Goal: Task Accomplishment & Management: Use online tool/utility

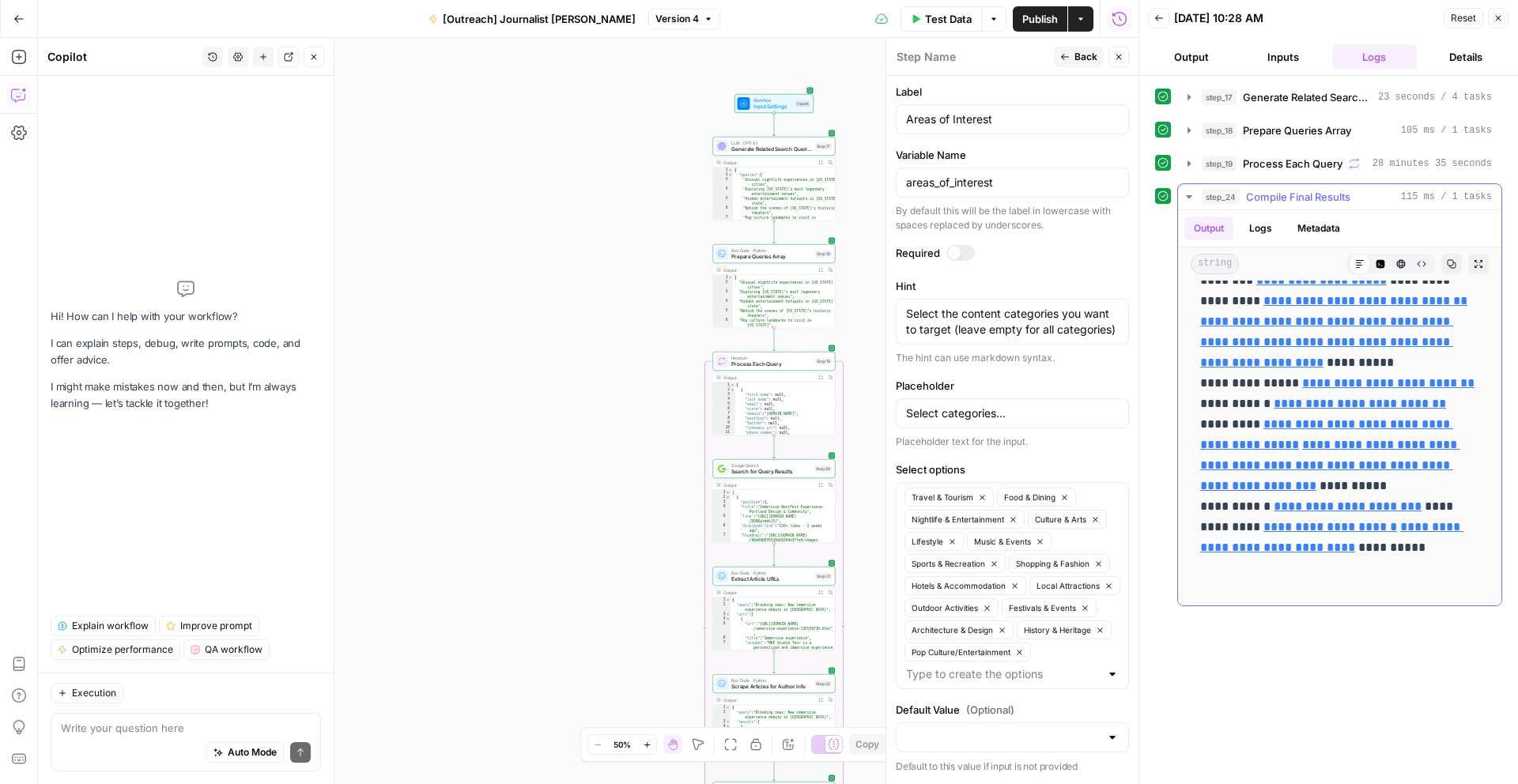
scroll to position [371, 0]
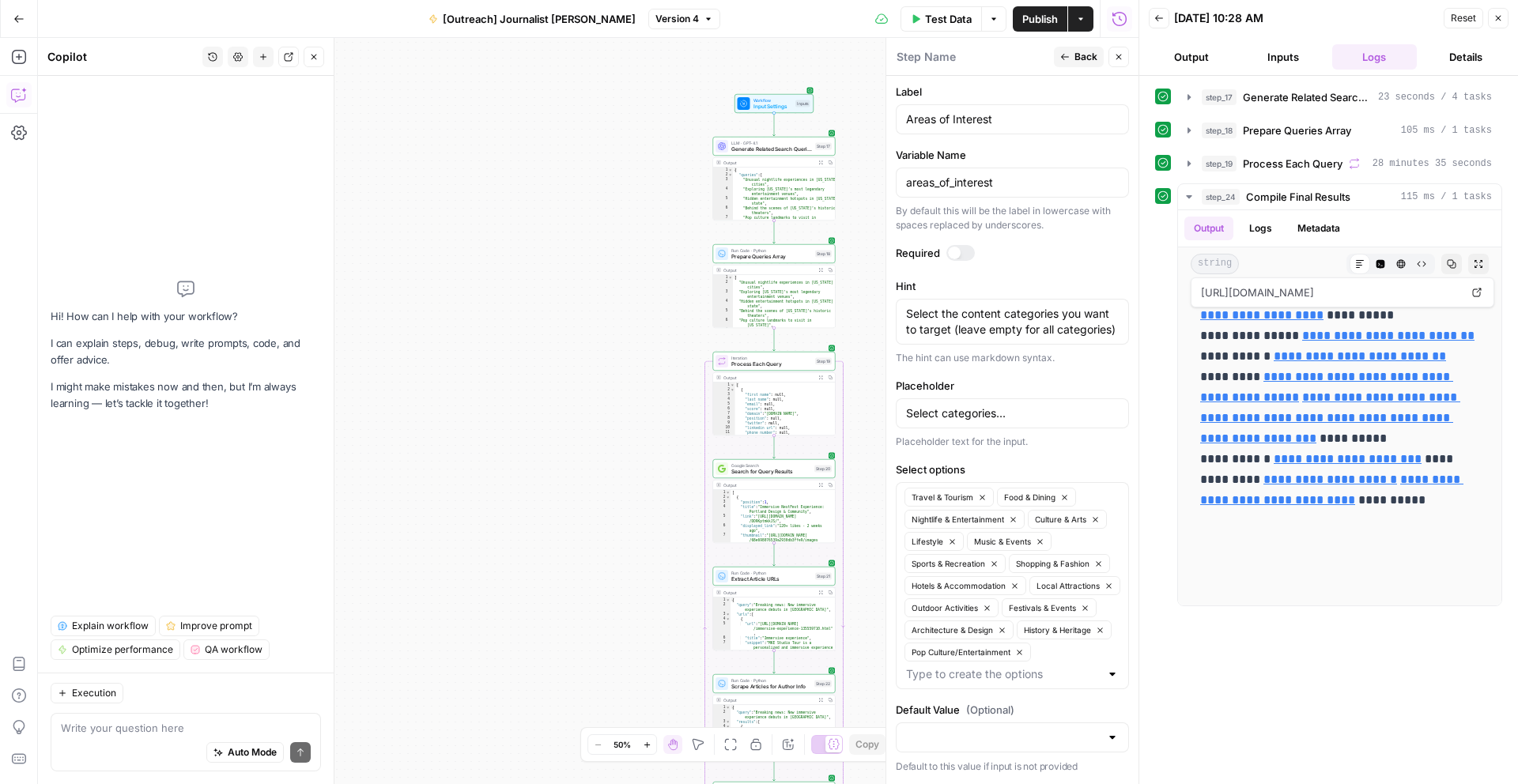
click at [1190, 66] on button "Output" at bounding box center [1191, 57] width 86 height 26
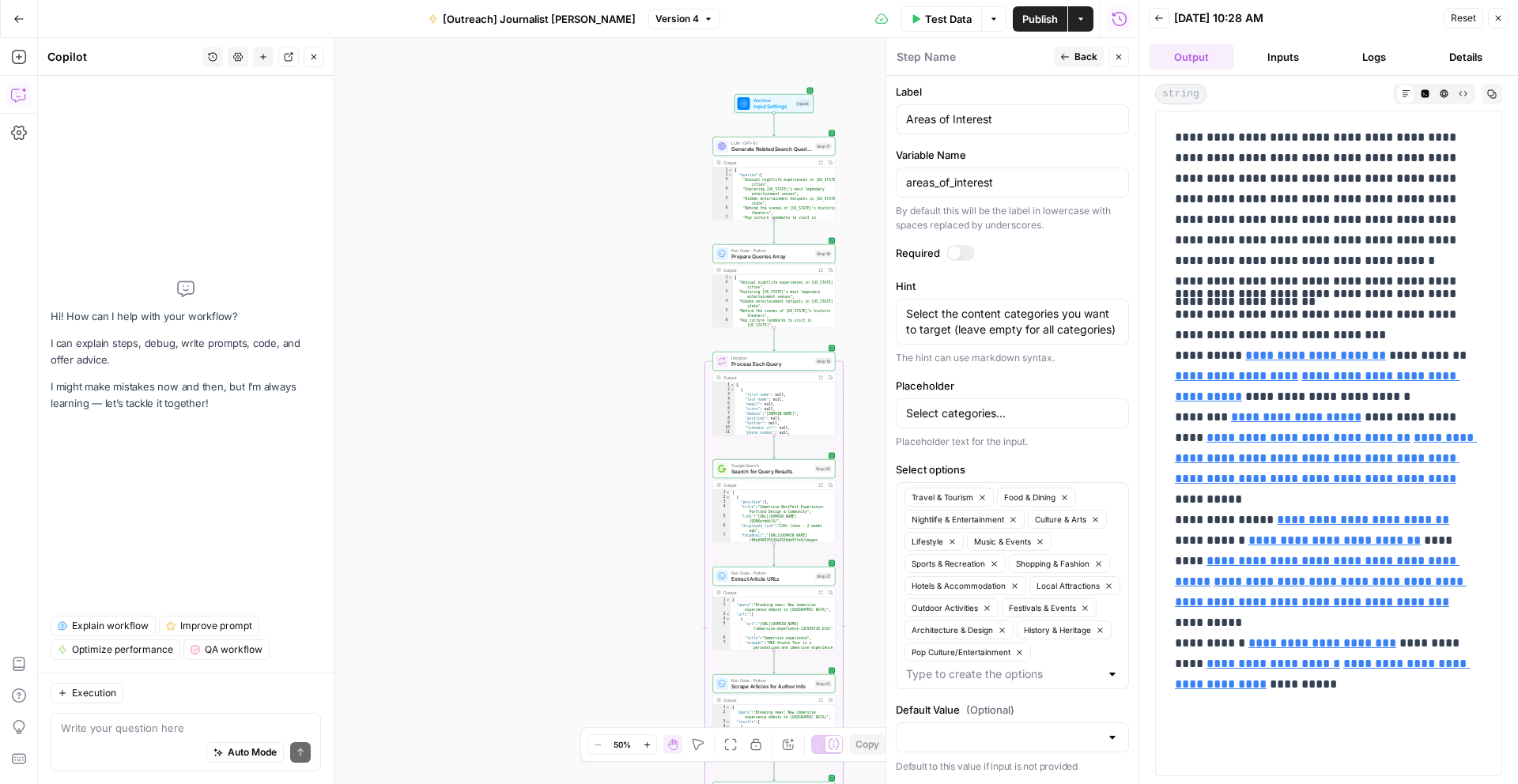
click at [822, 269] on icon "button" at bounding box center [820, 271] width 5 height 5
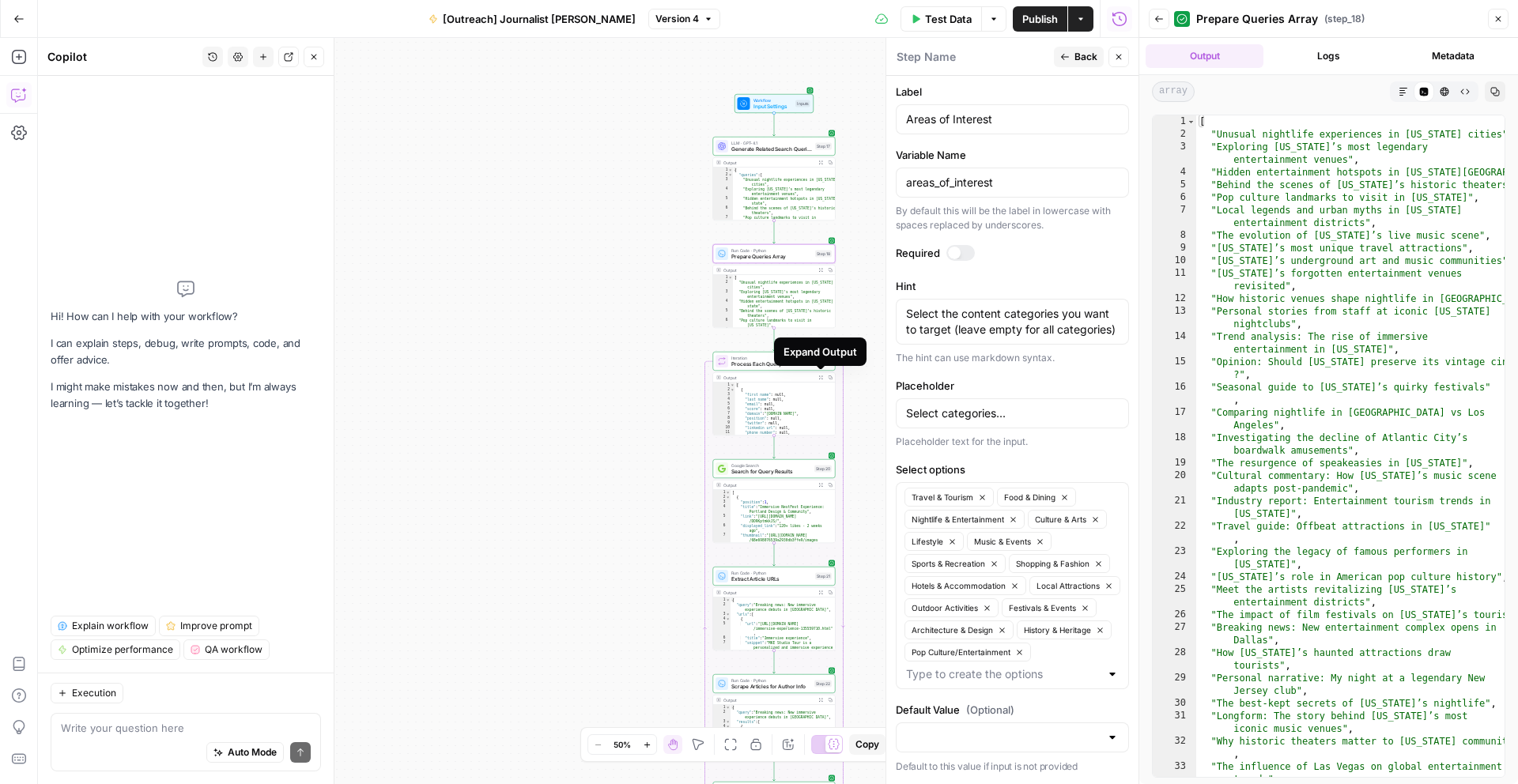
click at [821, 376] on icon "button" at bounding box center [820, 377] width 4 height 4
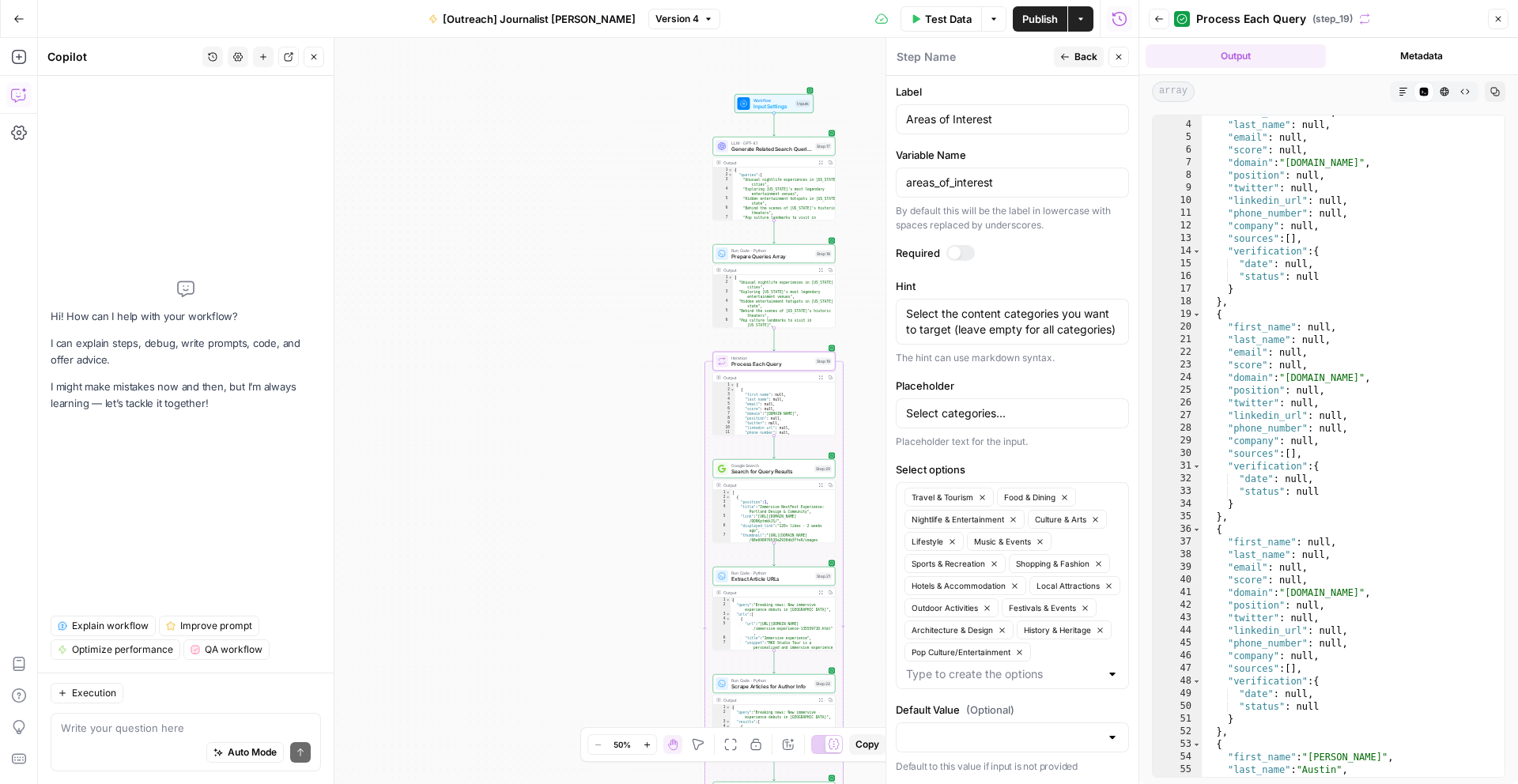
scroll to position [0, 0]
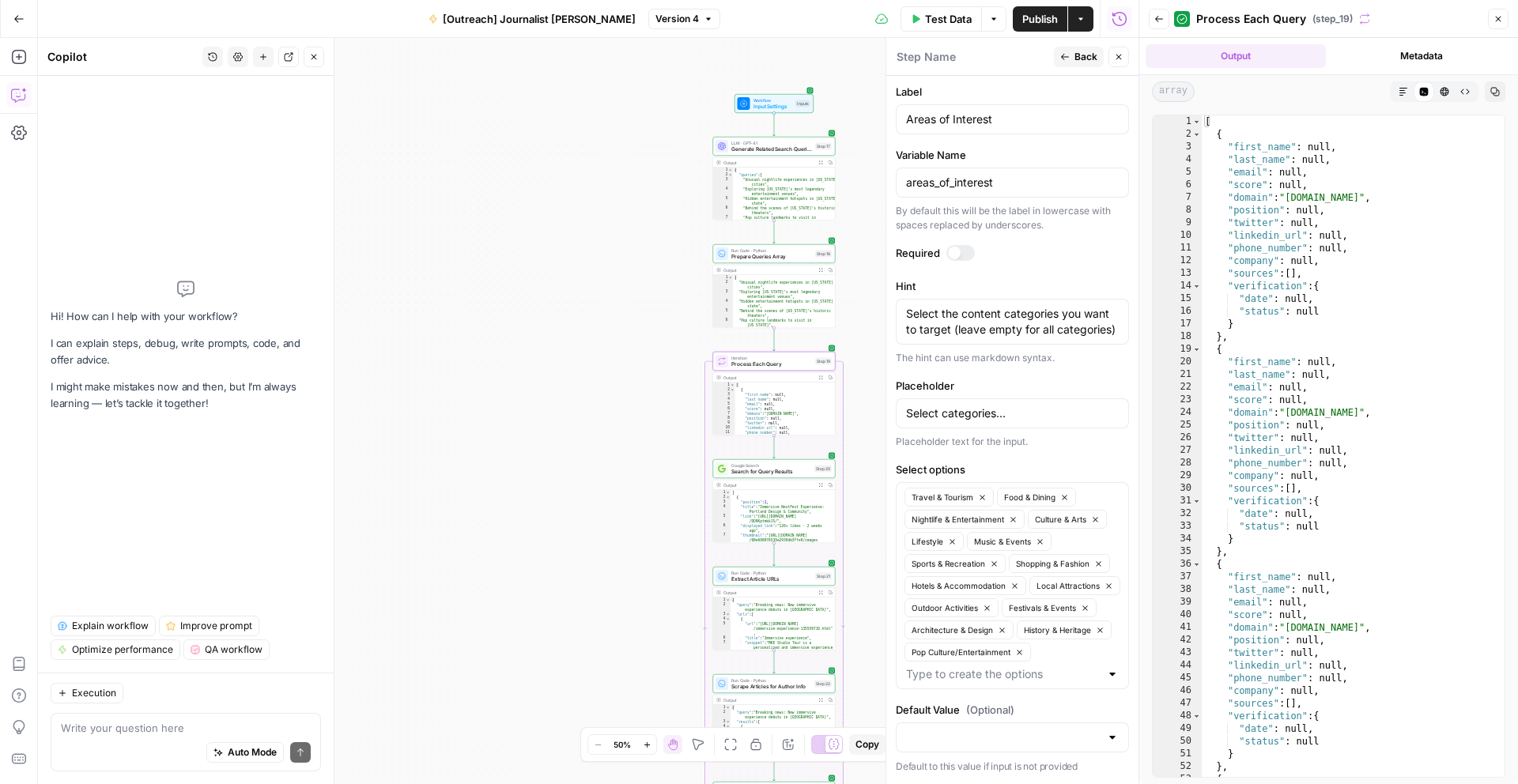
click at [1331, 196] on div "[ { "first_name" : null , "last_name" : null , "email" : null , "score" : null …" at bounding box center [1353, 458] width 303 height 686
drag, startPoint x: 1291, startPoint y: 196, endPoint x: 1376, endPoint y: 196, distance: 85.0
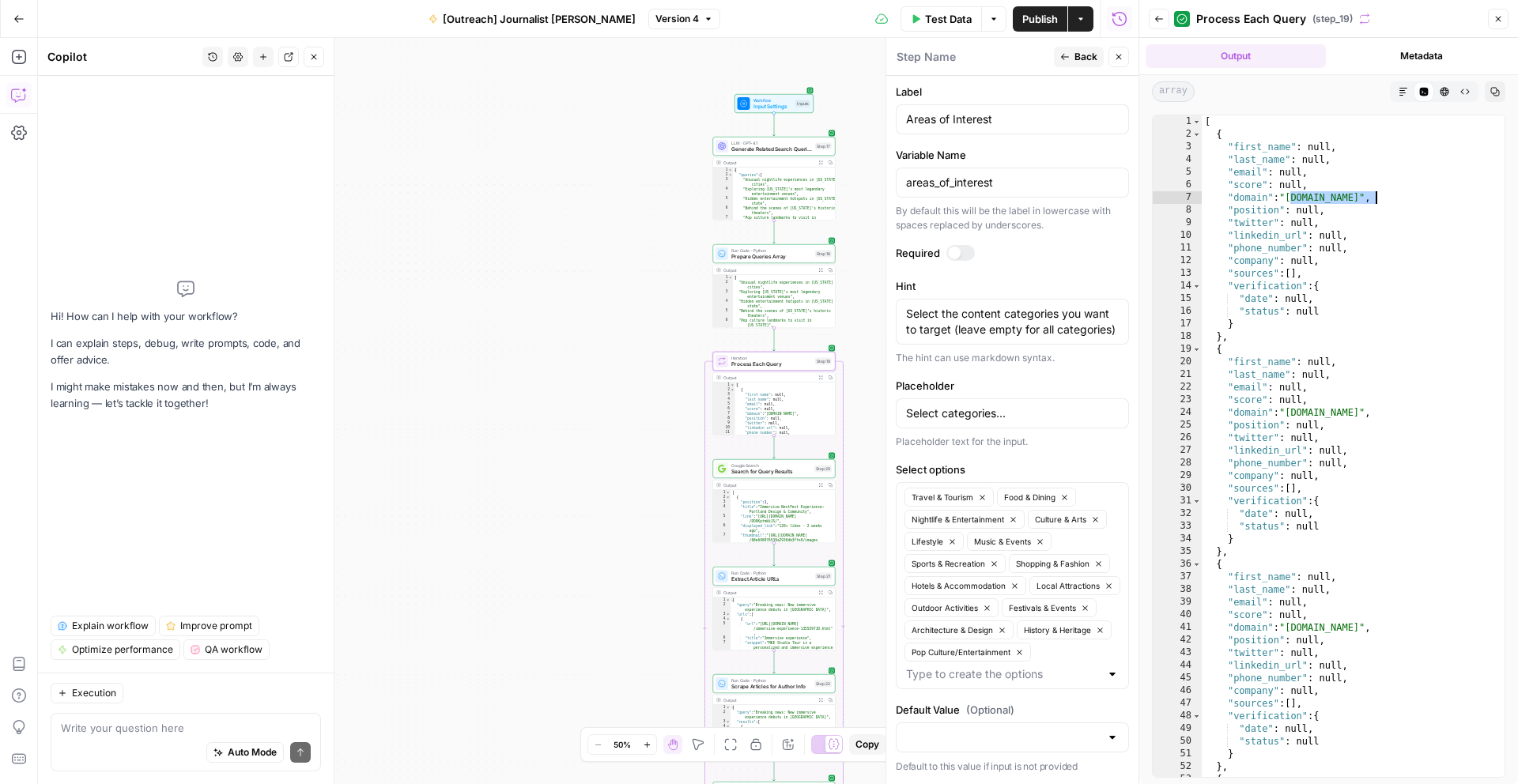
click at [1376, 196] on div "[ { "first_name" : null , "last_name" : null , "email" : null , "score" : null …" at bounding box center [1353, 458] width 303 height 686
drag, startPoint x: 1288, startPoint y: 412, endPoint x: 1402, endPoint y: 412, distance: 114.0
click at [1402, 412] on div "[ { "first_name" : null , "last_name" : null , "email" : null , "score" : null …" at bounding box center [1353, 458] width 303 height 686
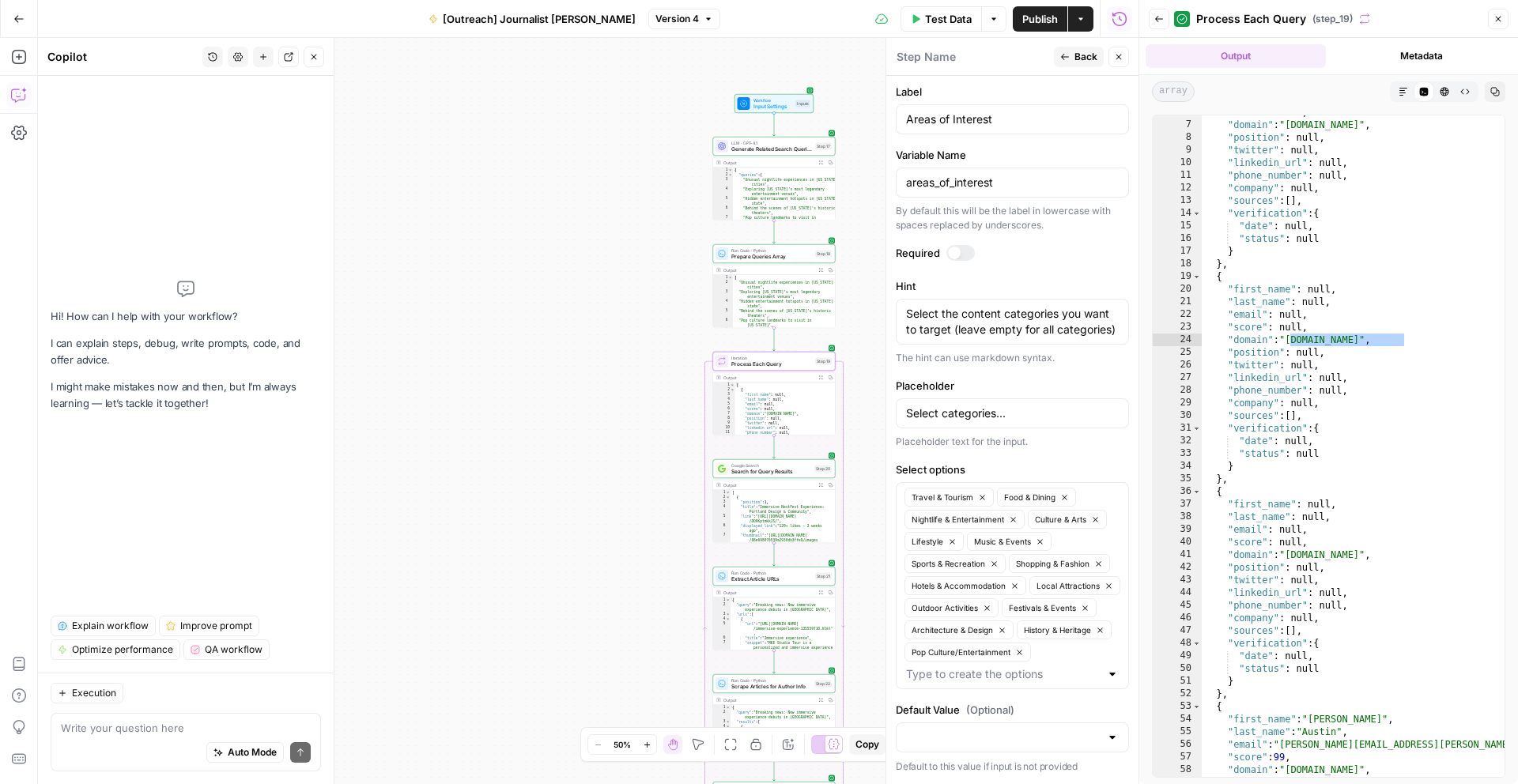
scroll to position [70, 0]
drag, startPoint x: 1291, startPoint y: 553, endPoint x: 1391, endPoint y: 555, distance: 100.0
click at [1391, 555] on div ""score" : null , "domain" : "[DOMAIN_NAME]" , "position" : null , "twitter" : n…" at bounding box center [1353, 447] width 303 height 686
type textarea "**********"
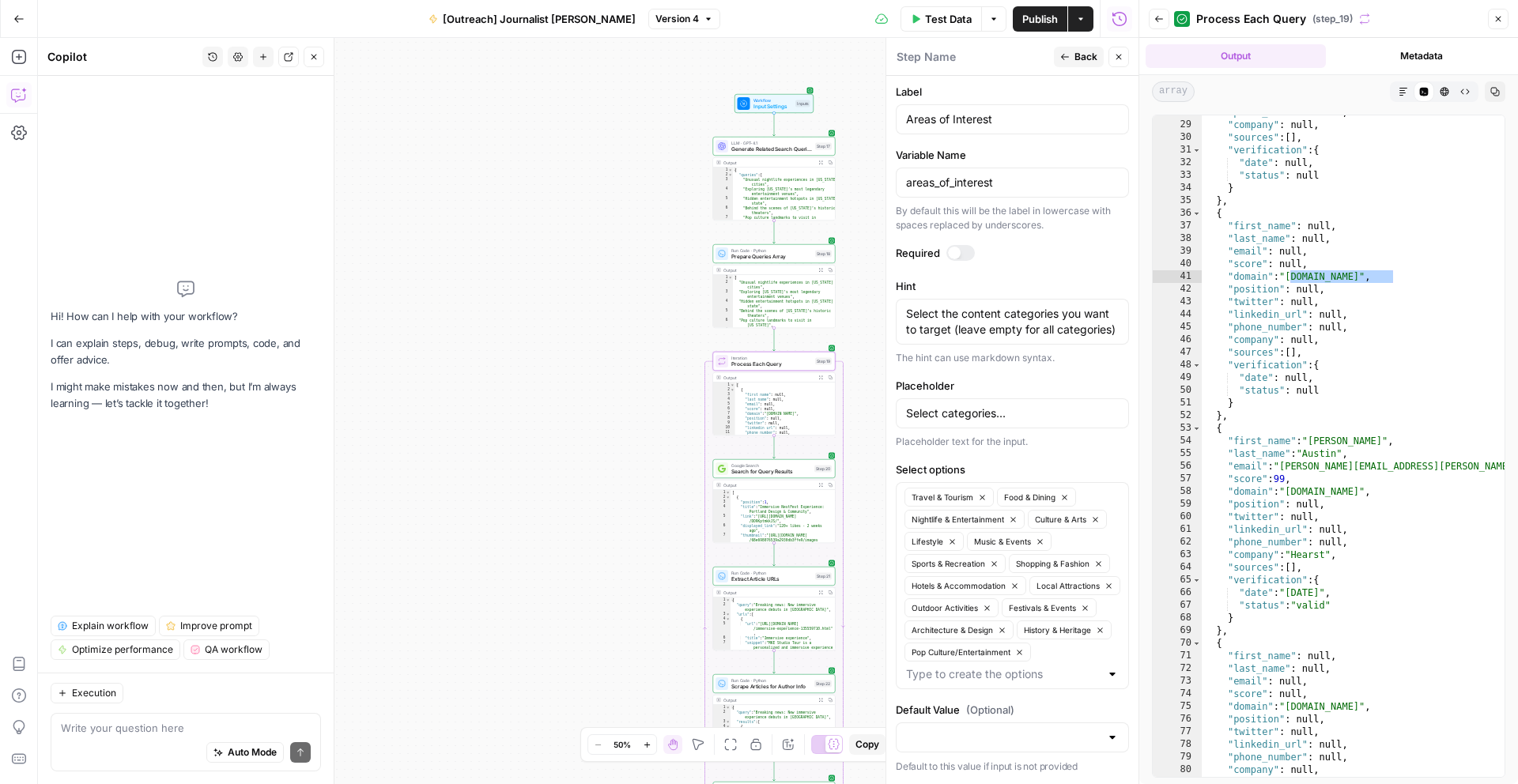
scroll to position [340, 0]
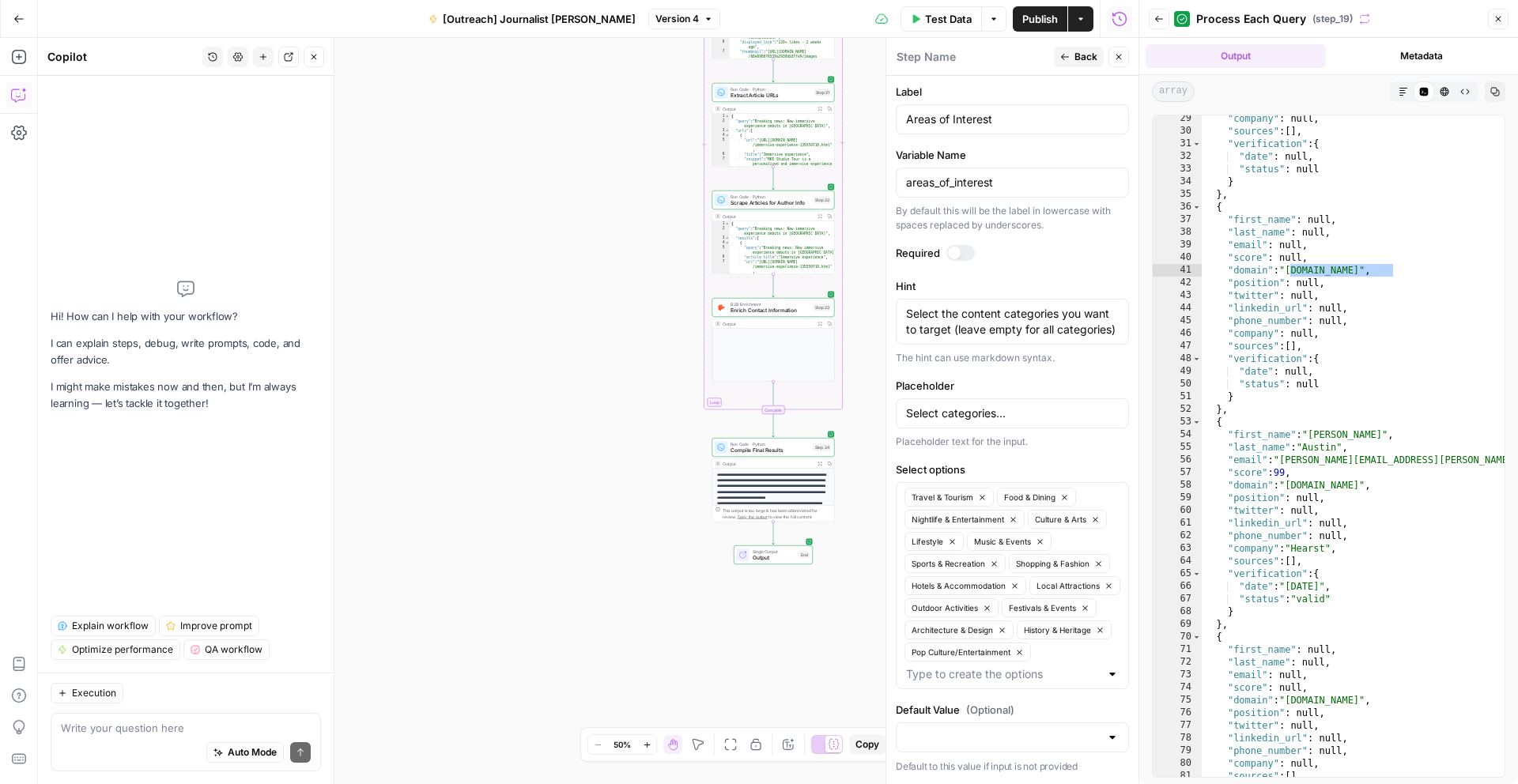
click at [820, 463] on icon "button" at bounding box center [819, 464] width 5 height 5
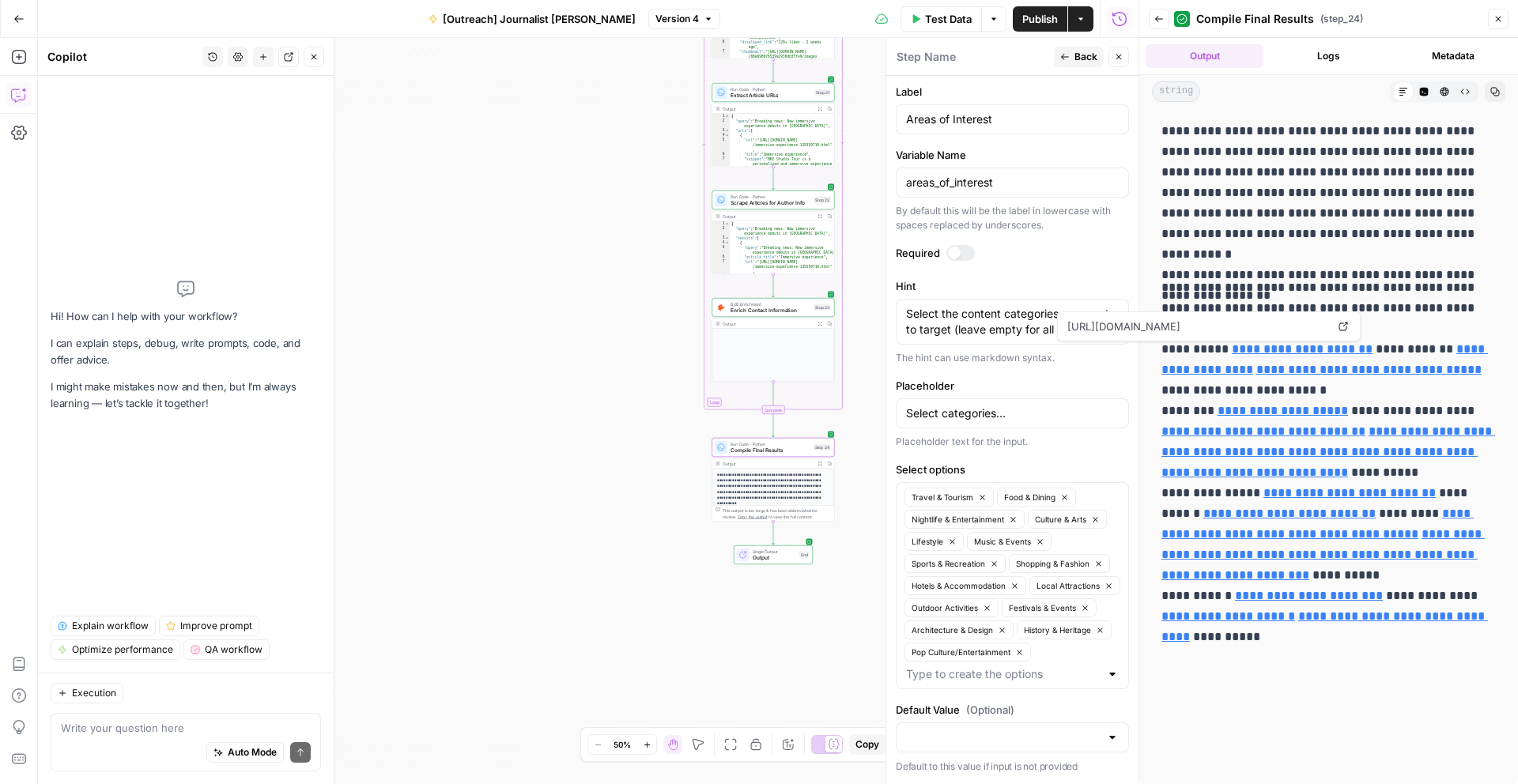
click at [1291, 347] on link "**********" at bounding box center [1302, 348] width 141 height 12
click at [1317, 364] on p "**********" at bounding box center [1328, 493] width 334 height 432
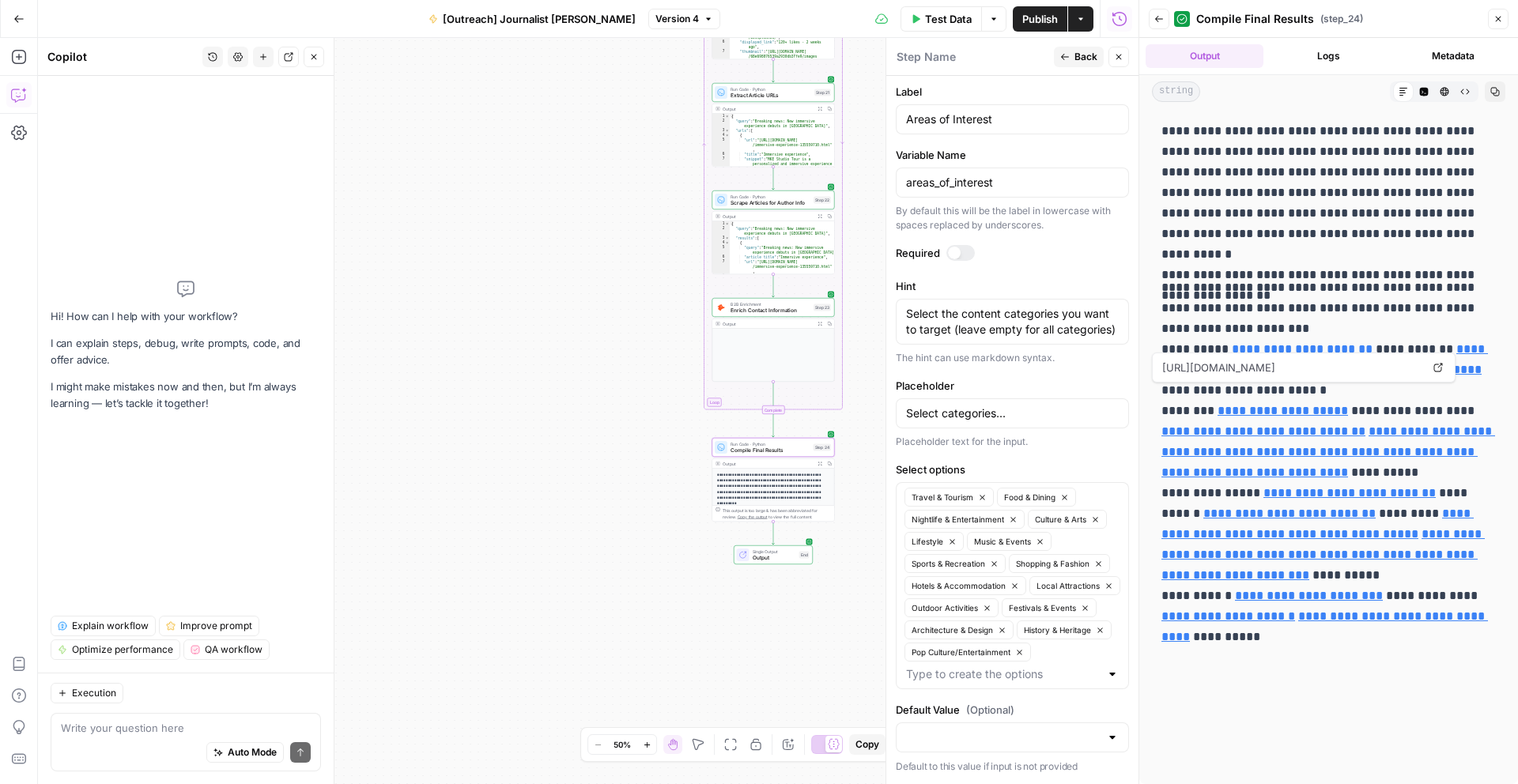
click at [1262, 416] on p "**********" at bounding box center [1328, 493] width 334 height 432
click at [1267, 416] on link "**********" at bounding box center [1282, 410] width 131 height 12
drag, startPoint x: 1407, startPoint y: 449, endPoint x: 1162, endPoint y: 459, distance: 245.2
click at [1162, 459] on p "**********" at bounding box center [1328, 493] width 334 height 432
copy p "**********"
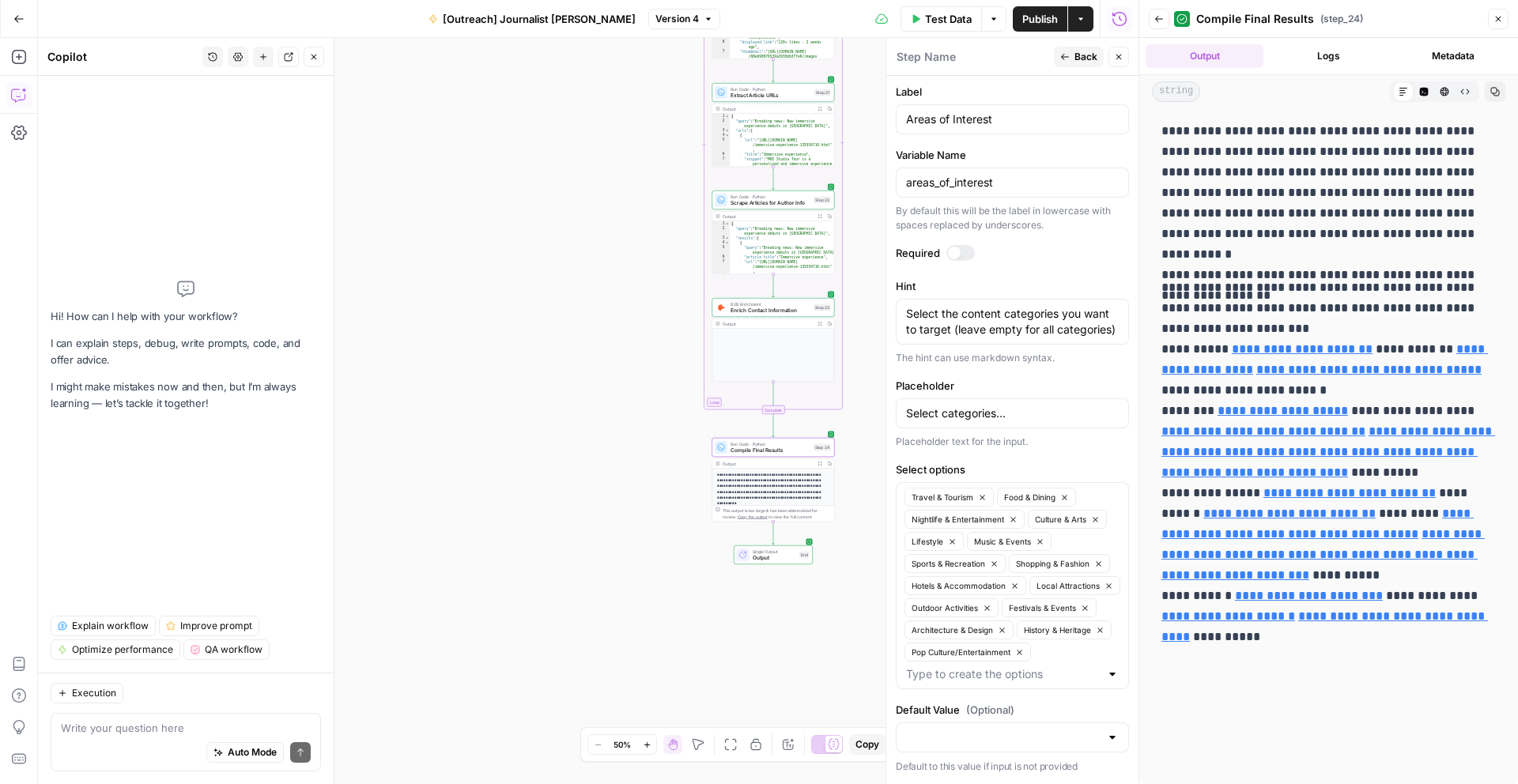
click at [92, 742] on div "Auto Mode Send" at bounding box center [186, 753] width 250 height 34
type textarea "I"
type textarea "O"
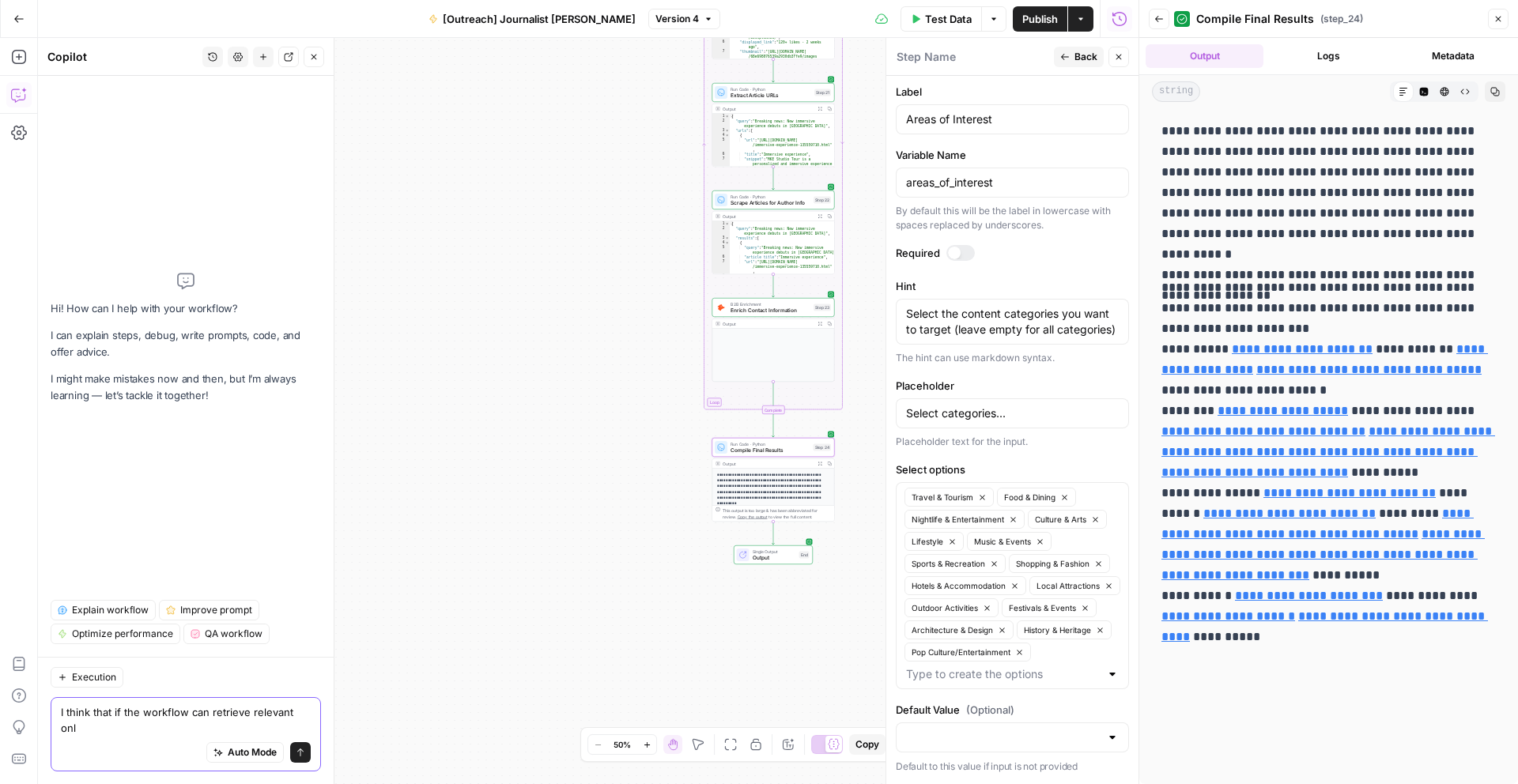
scroll to position [0, 0]
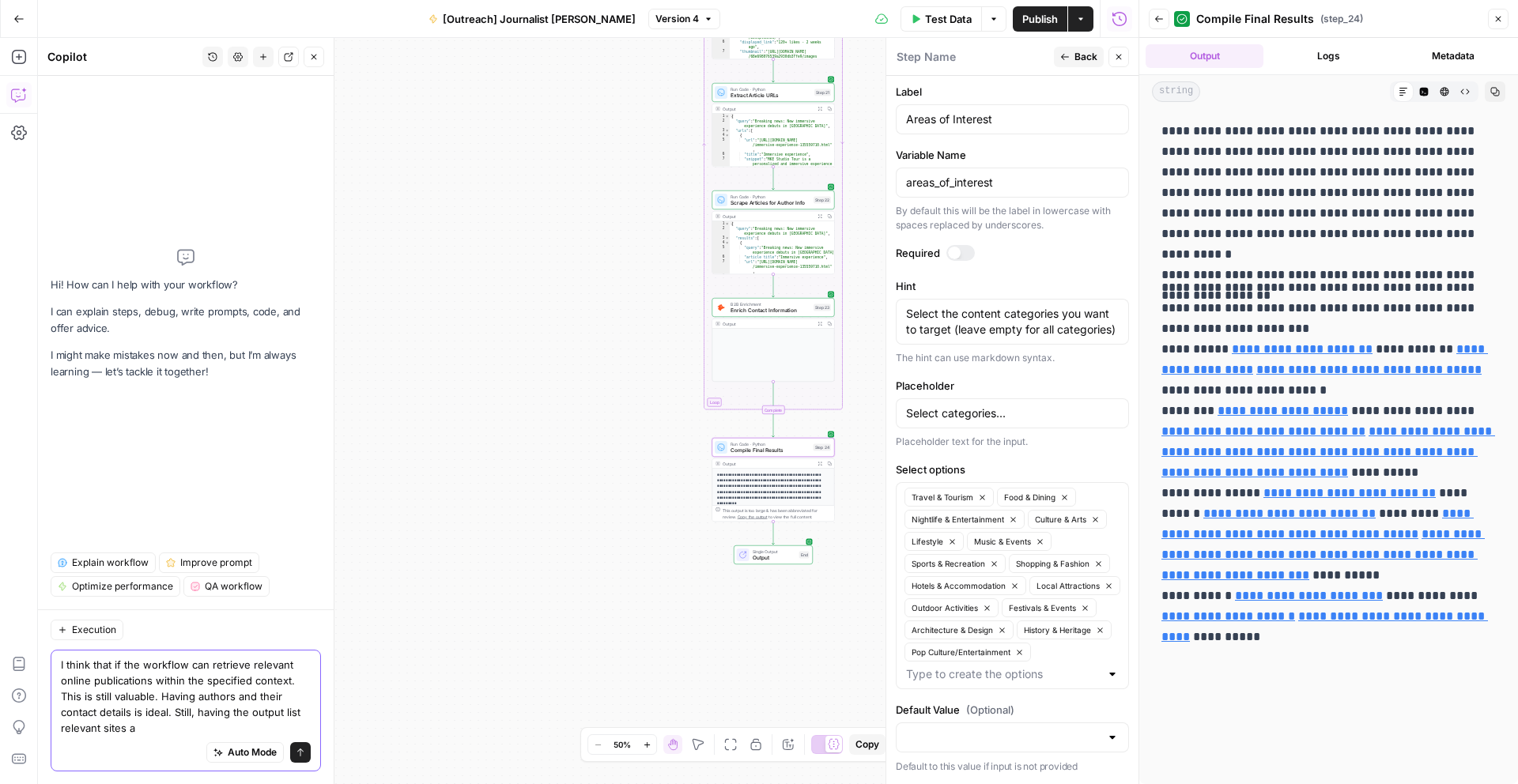
click at [92, 725] on textarea "I think that if the workflow can retrieve relevant online publications within t…" at bounding box center [186, 696] width 250 height 79
click at [136, 727] on textarea "I think that if the workflow can retrieve relevant online publications within t…" at bounding box center [186, 696] width 250 height 79
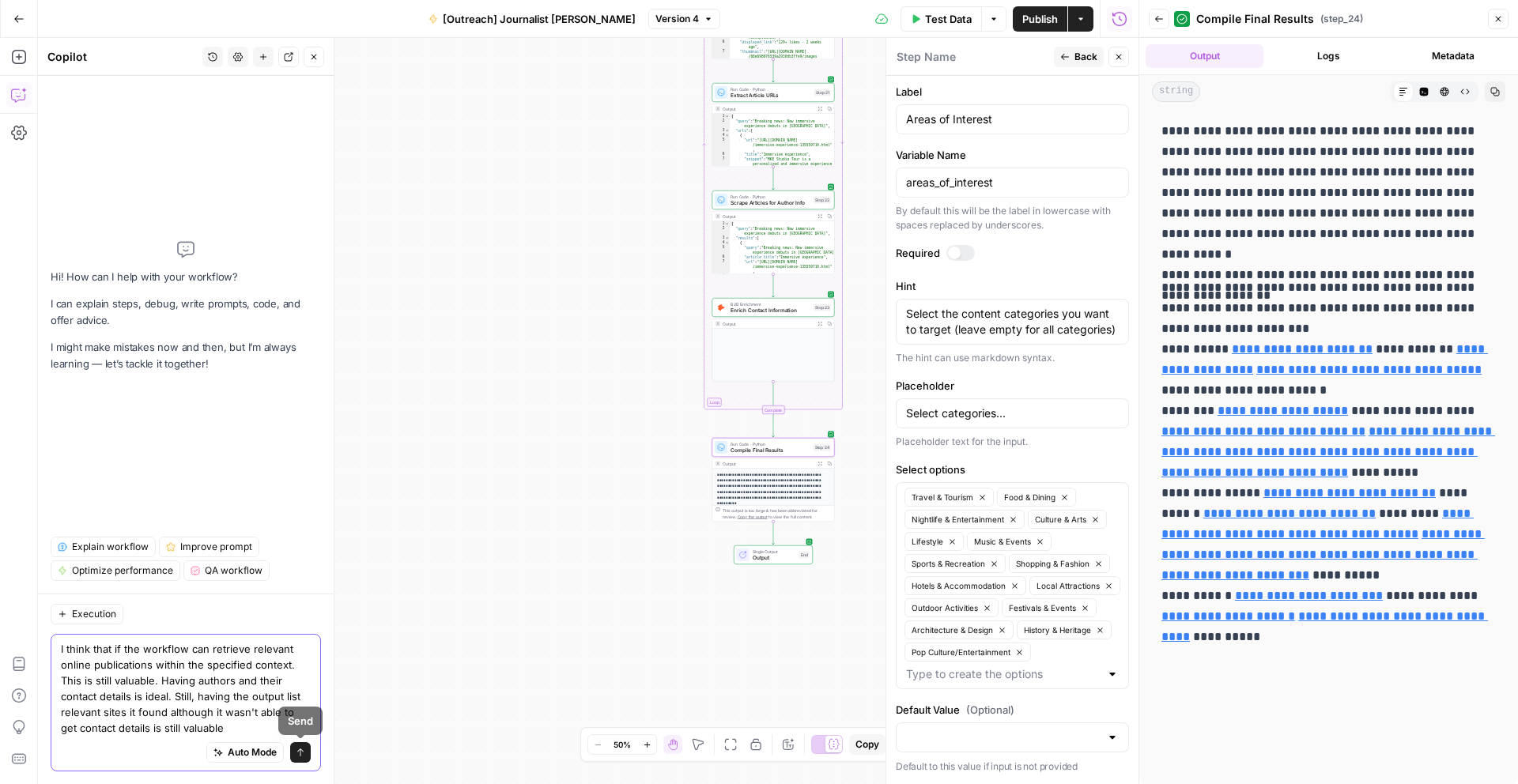
type textarea "I think that if the workflow can retrieve relevant online publications within t…"
click at [304, 753] on icon "submit" at bounding box center [300, 752] width 10 height 10
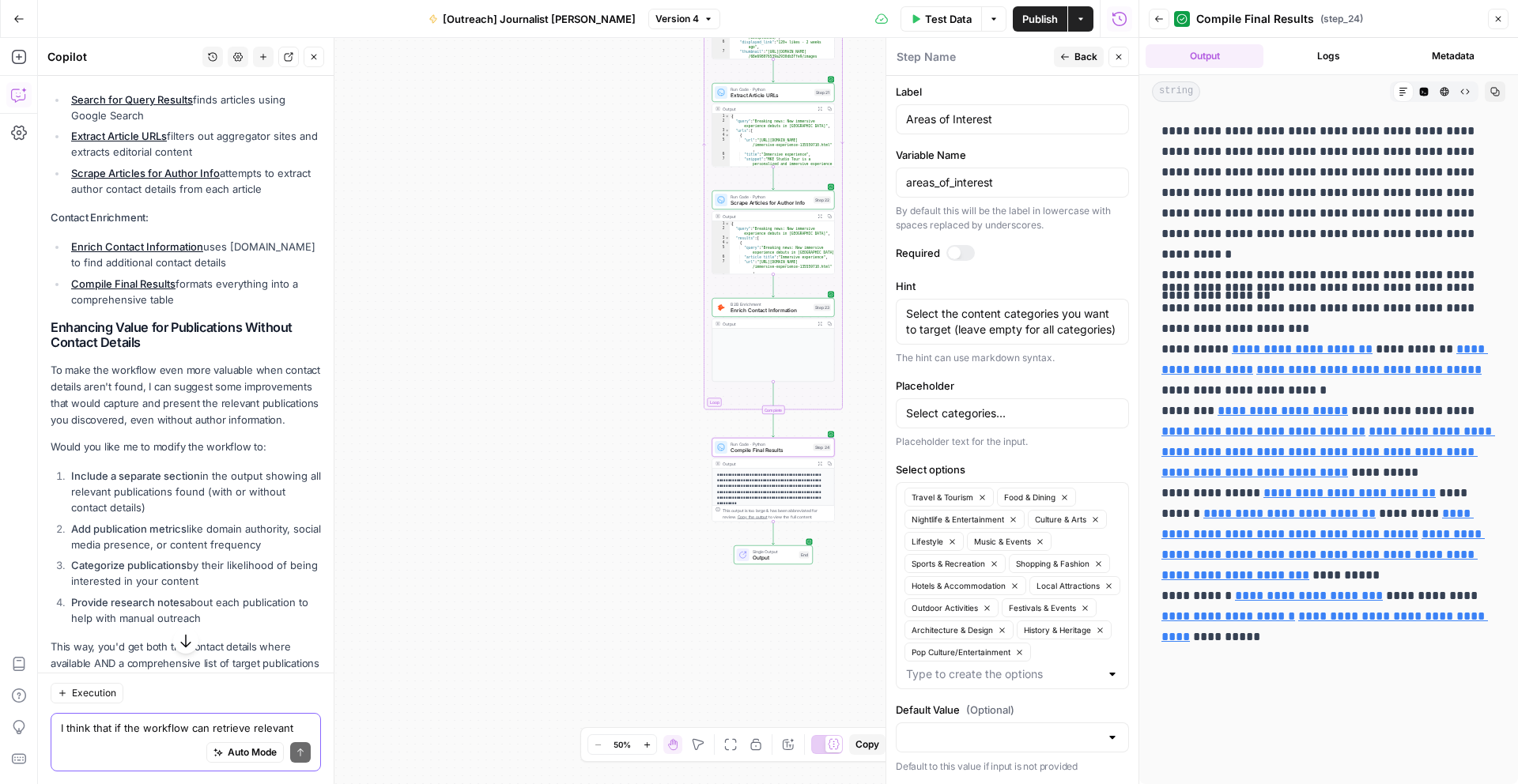
scroll to position [664, 0]
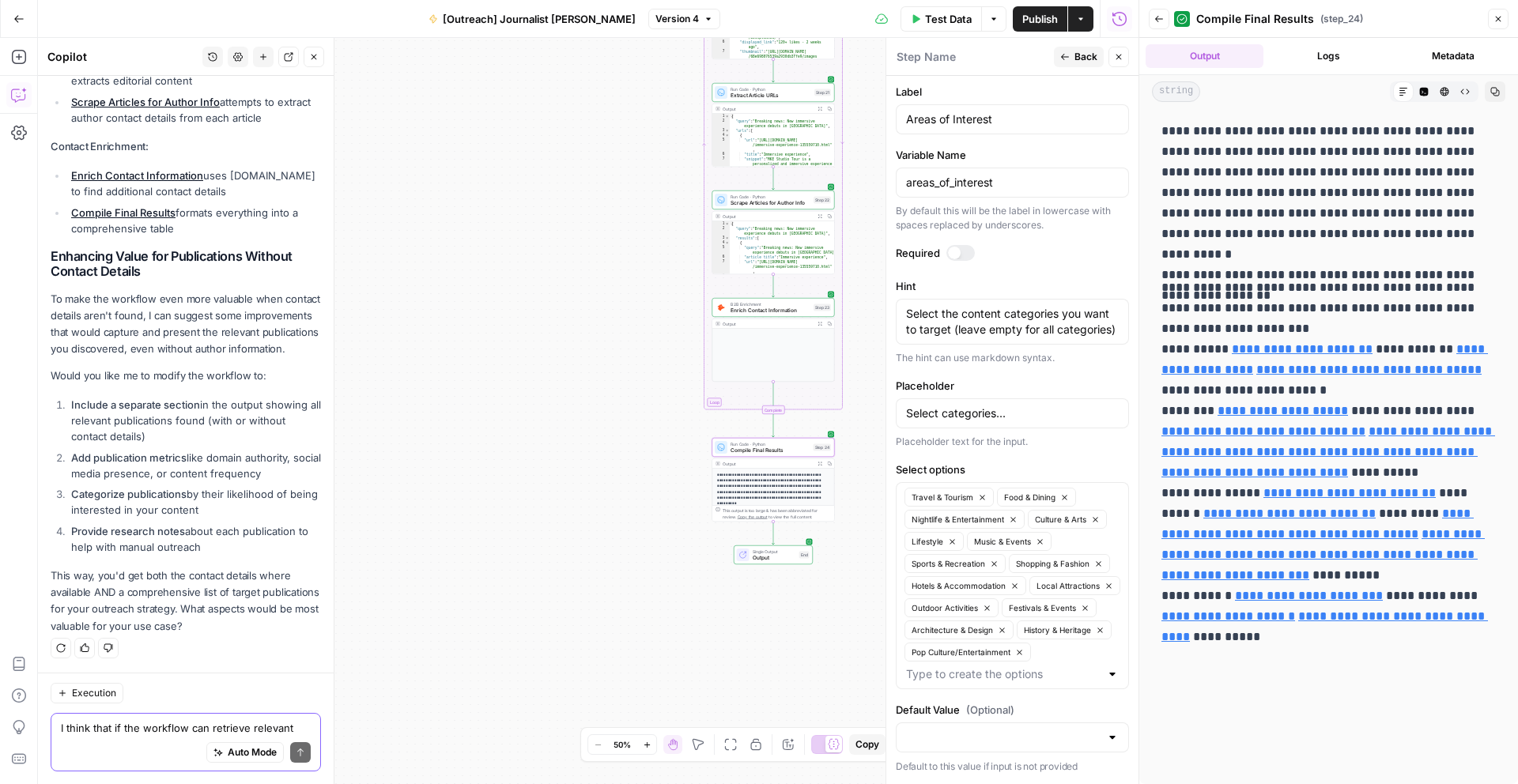
click at [92, 752] on div "Auto Mode Send" at bounding box center [186, 753] width 250 height 34
type textarea "I like that, Let's include it"
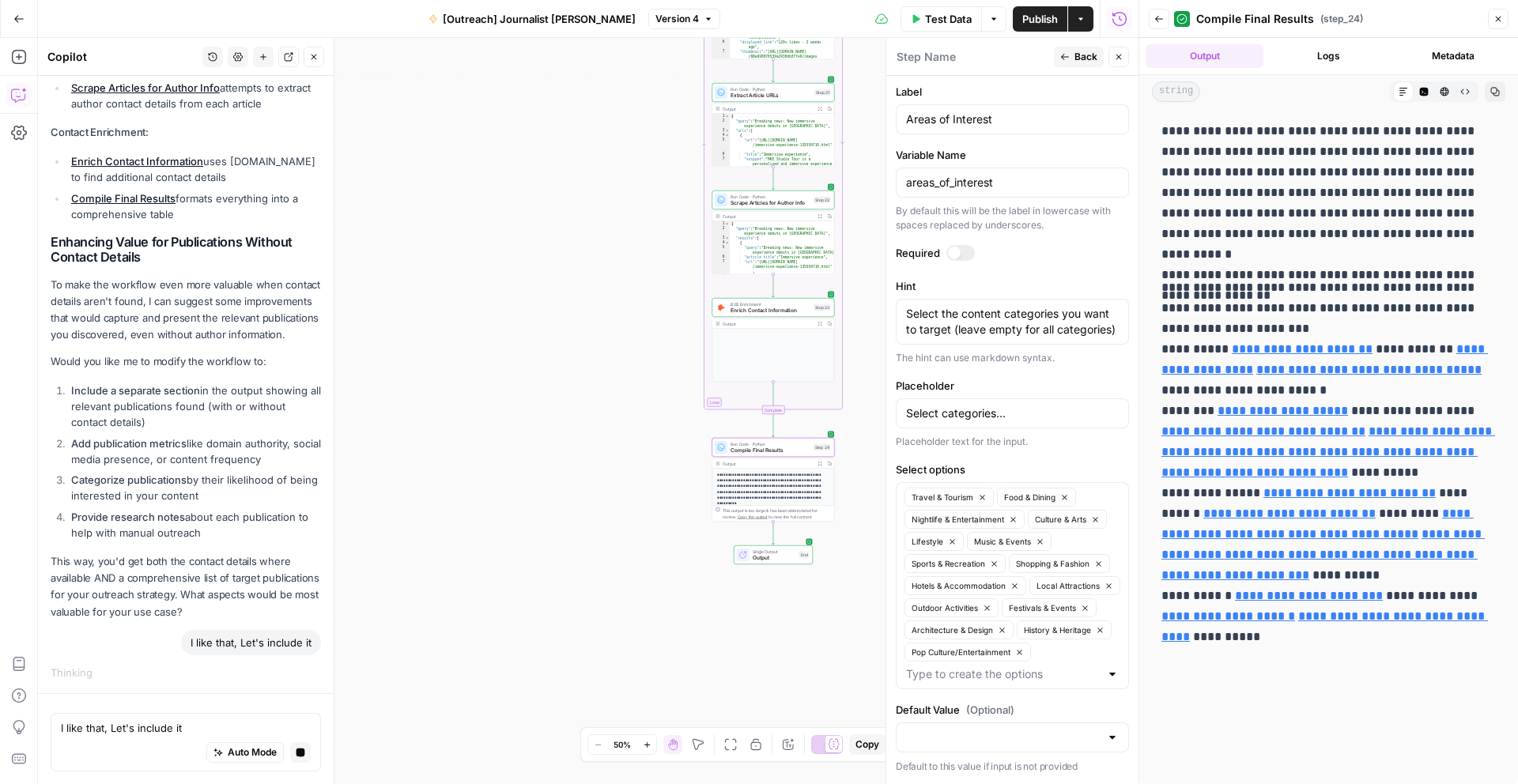
drag, startPoint x: 1162, startPoint y: 287, endPoint x: 1314, endPoint y: 702, distance: 442.0
click at [1314, 702] on p "**********" at bounding box center [1328, 493] width 334 height 432
copy p "**********"
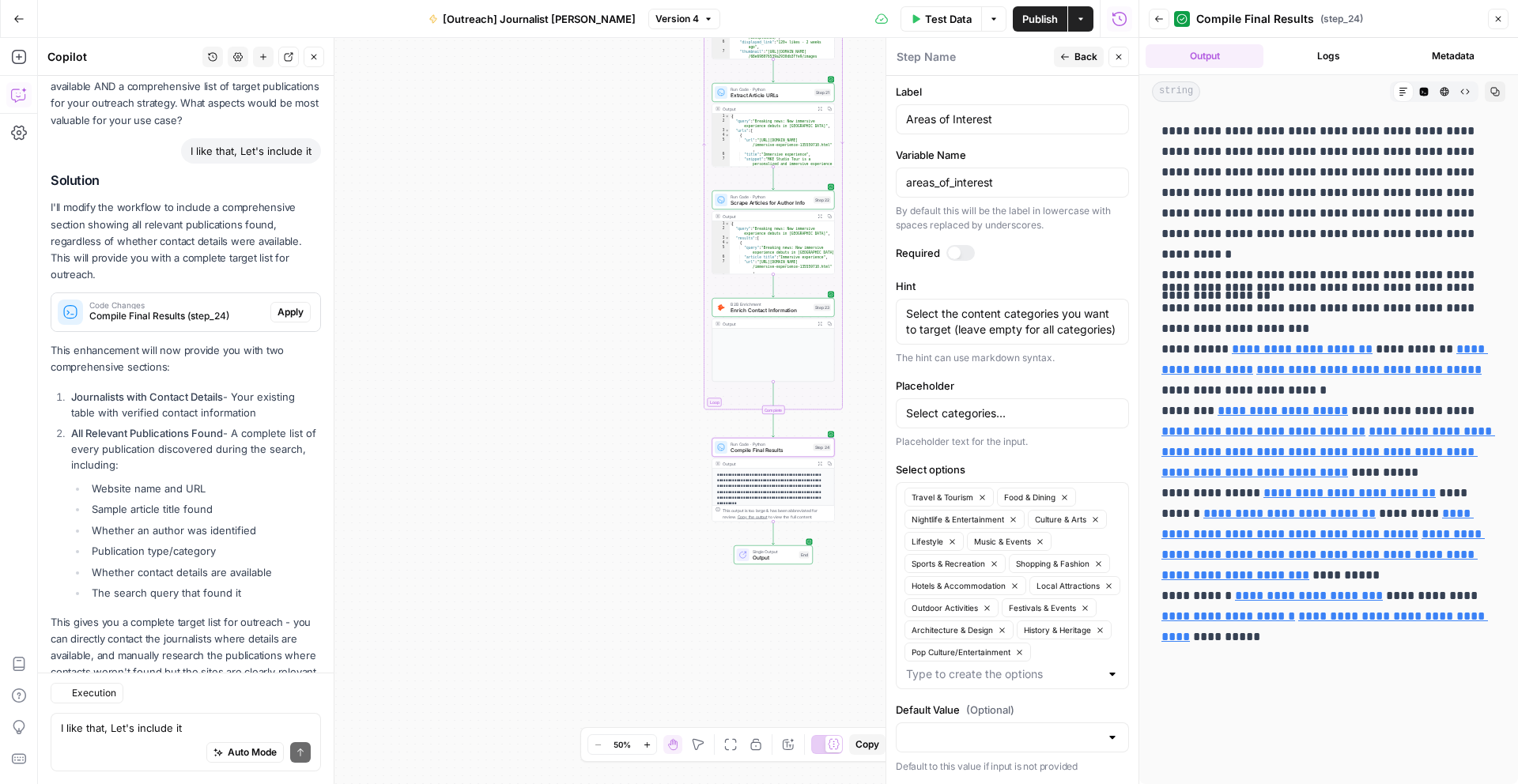
scroll to position [1216, 0]
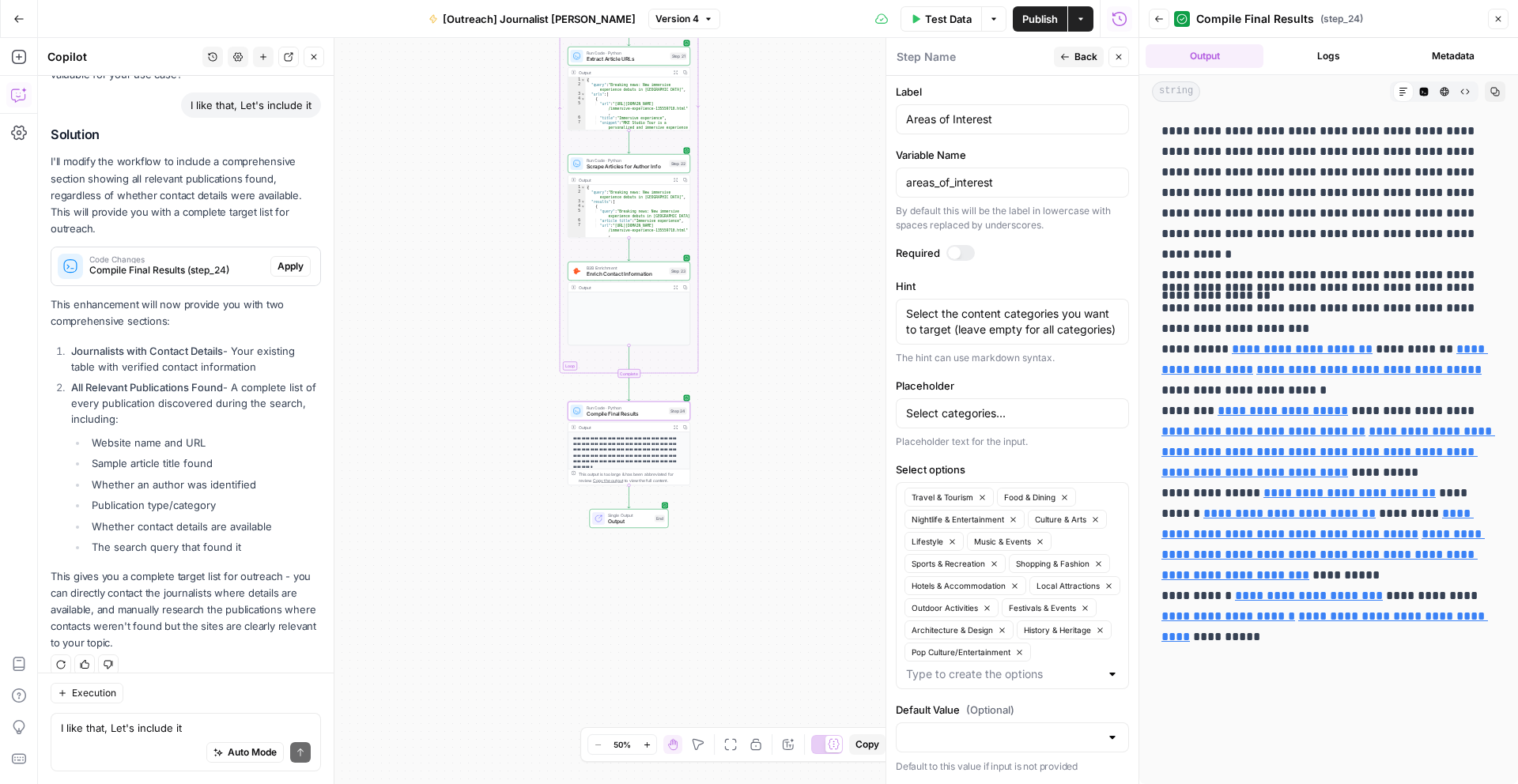
click at [288, 259] on span "Apply" at bounding box center [290, 267] width 26 height 14
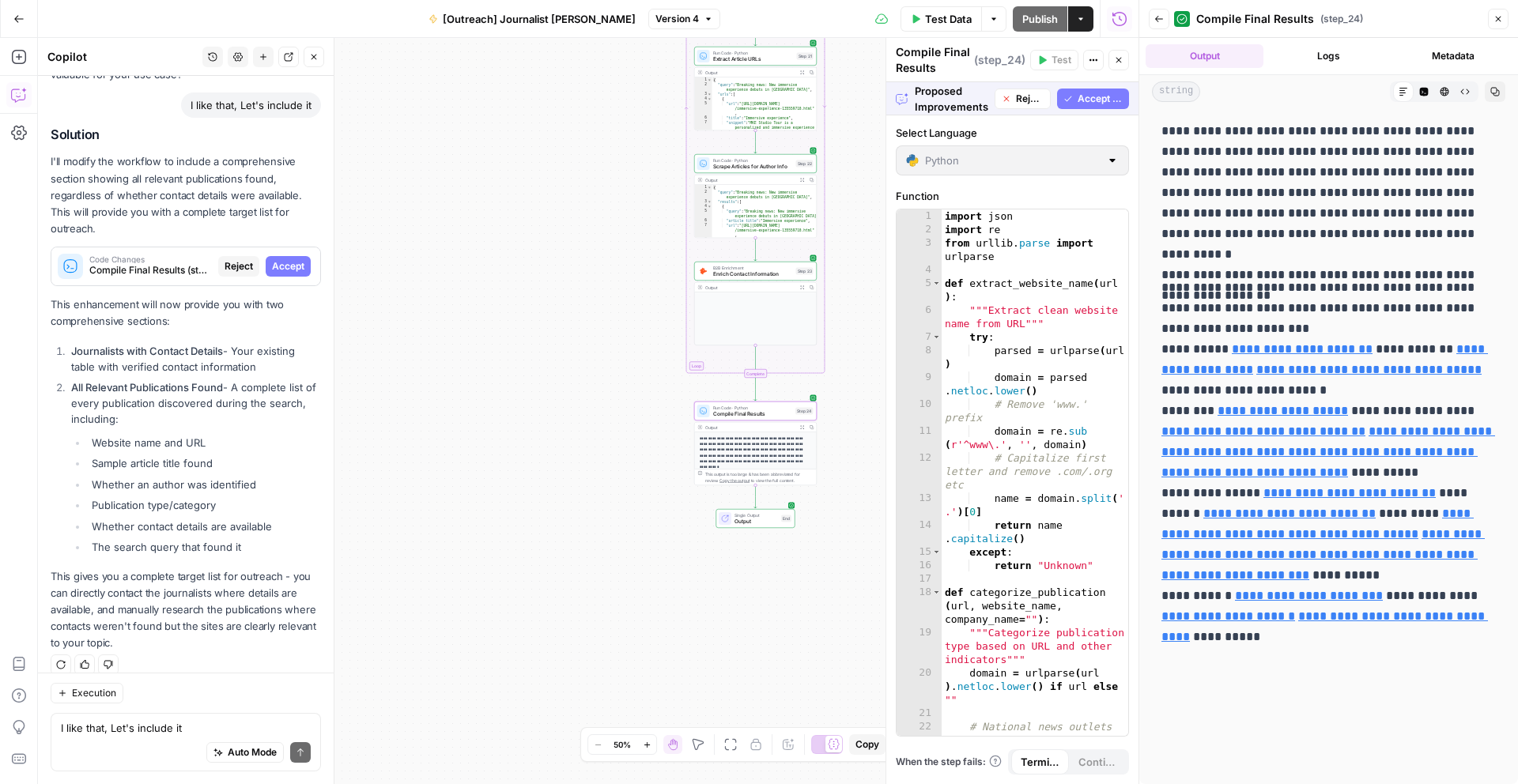
click at [288, 259] on span "Accept" at bounding box center [288, 267] width 32 height 14
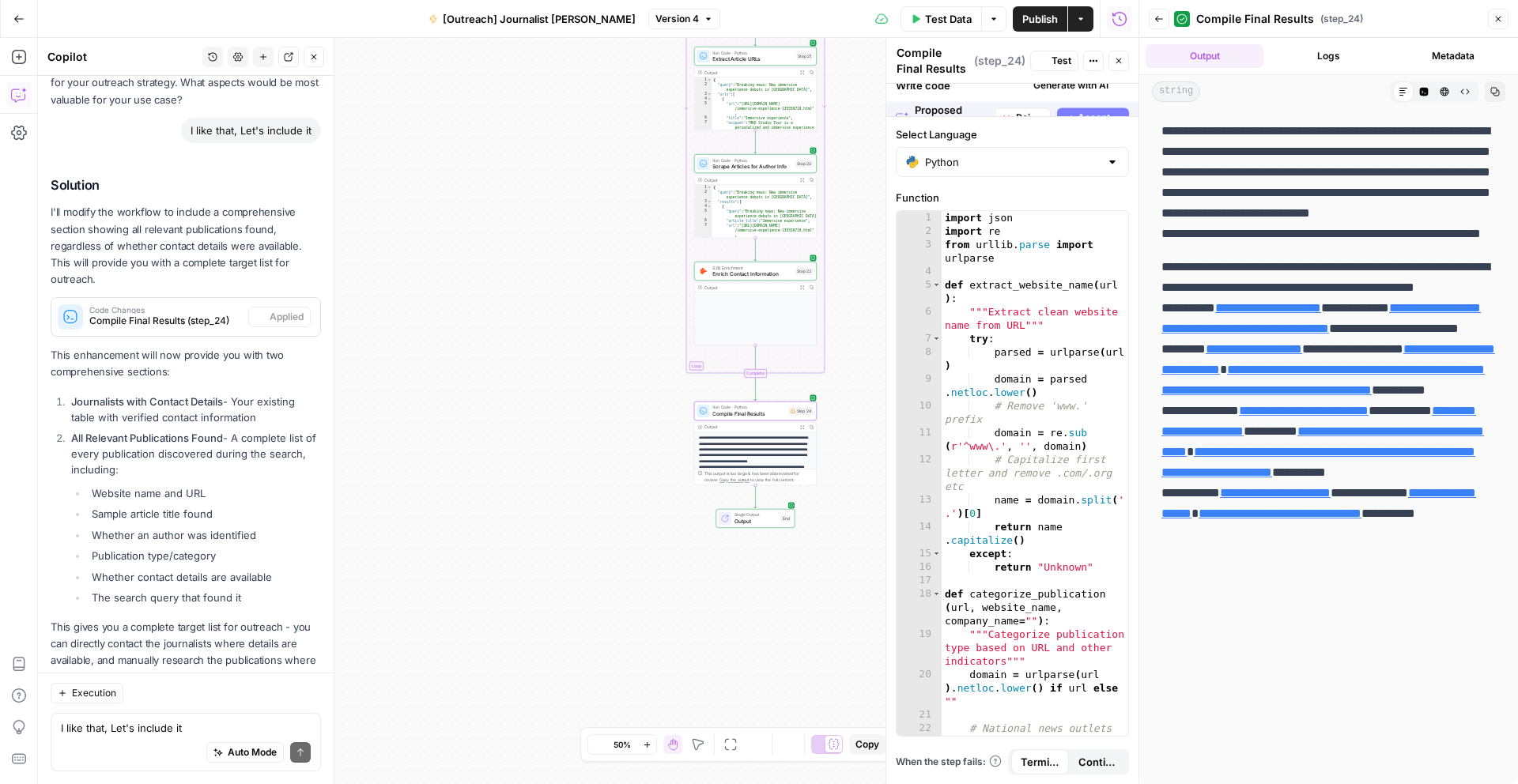
scroll to position [1266, 0]
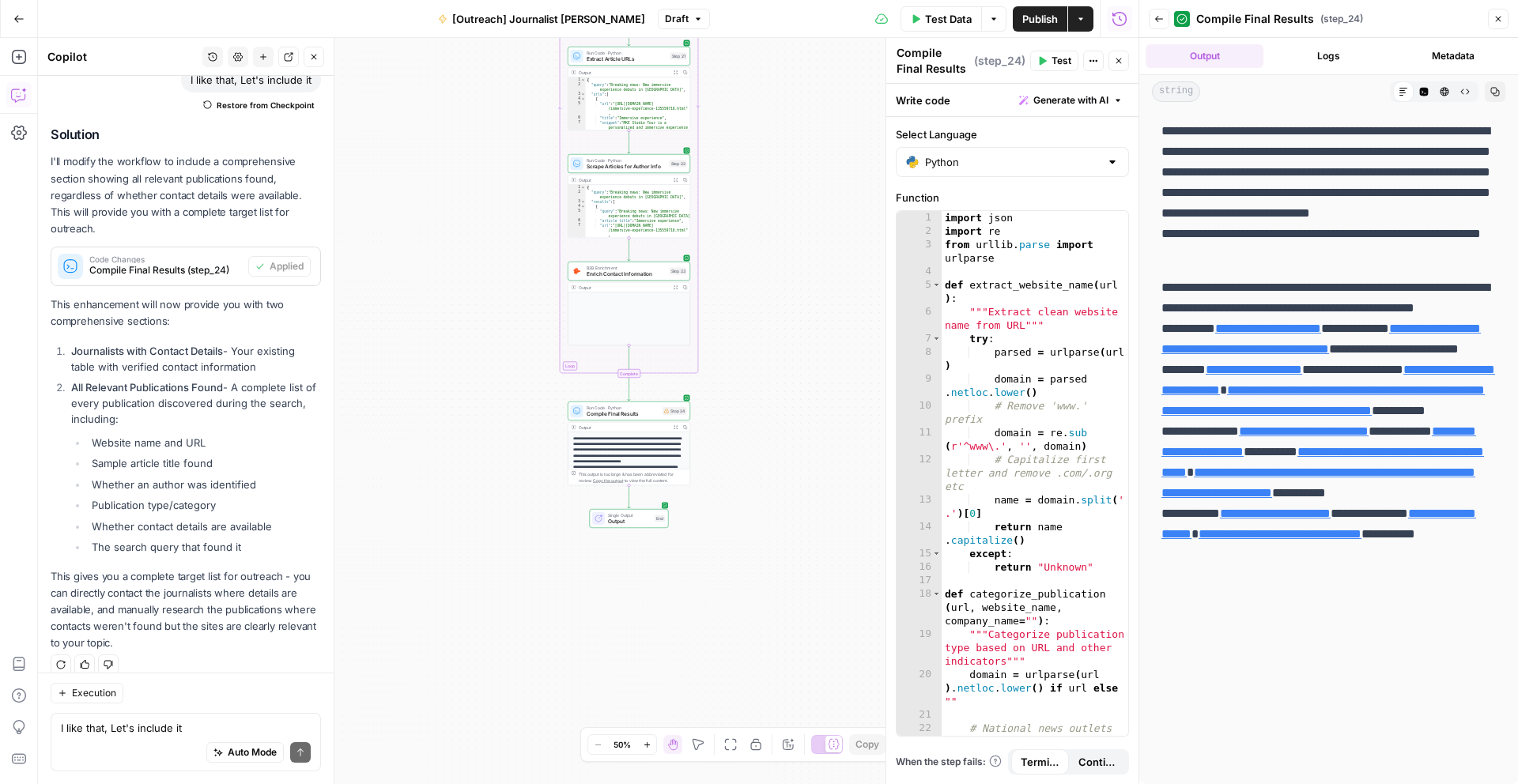
click at [964, 28] on button "Test Data" at bounding box center [941, 19] width 82 height 26
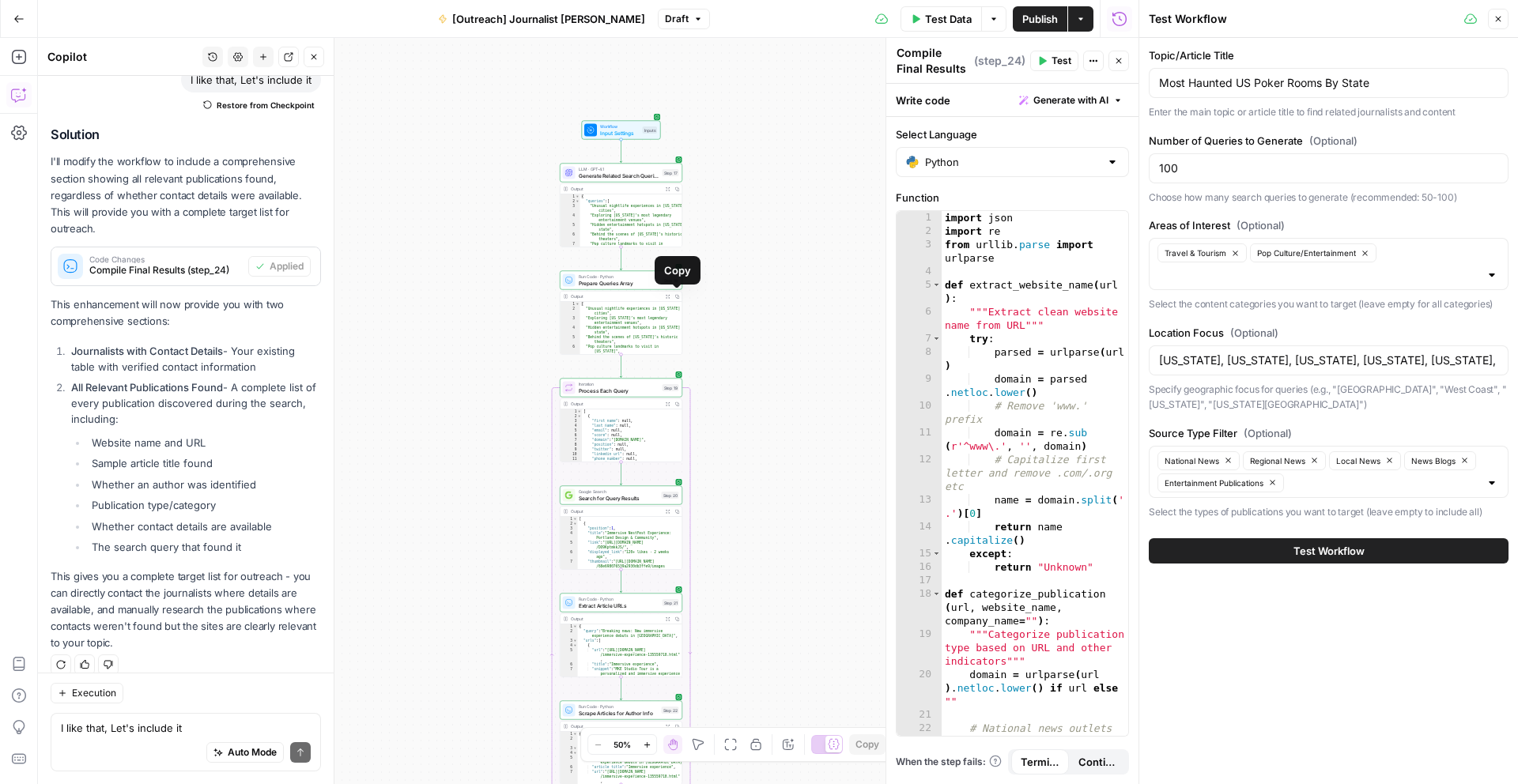
click at [666, 295] on icon "button" at bounding box center [667, 296] width 4 height 4
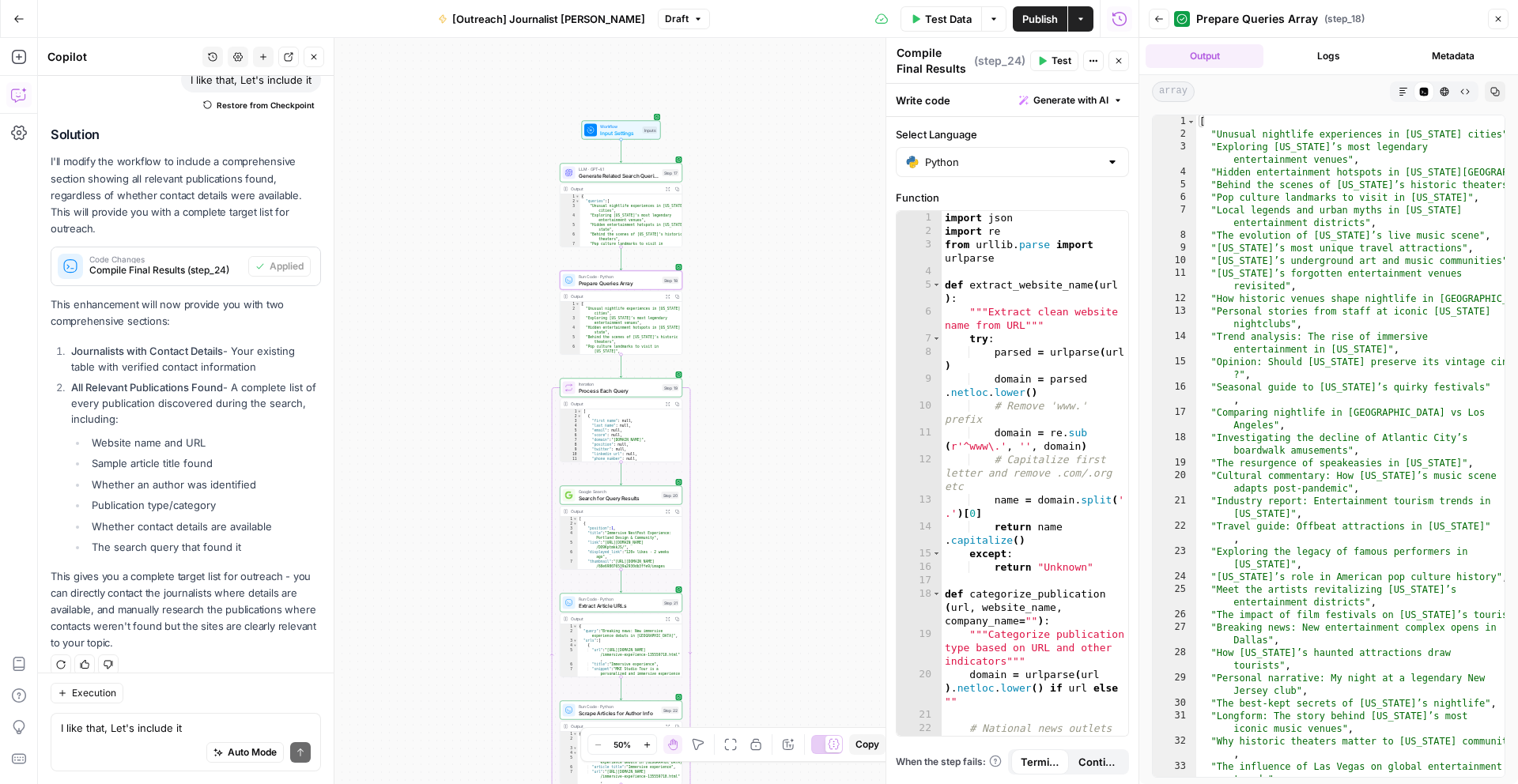
type textarea "**********"
drag, startPoint x: 1478, startPoint y: 135, endPoint x: 1215, endPoint y: 133, distance: 263.0
click at [1215, 133] on div "[ "Unusual nightlife experiences in [US_STATE] cities" , "Exploring [US_STATE]’…" at bounding box center [1350, 458] width 308 height 686
click at [954, 22] on span "Test Data" at bounding box center [948, 19] width 46 height 16
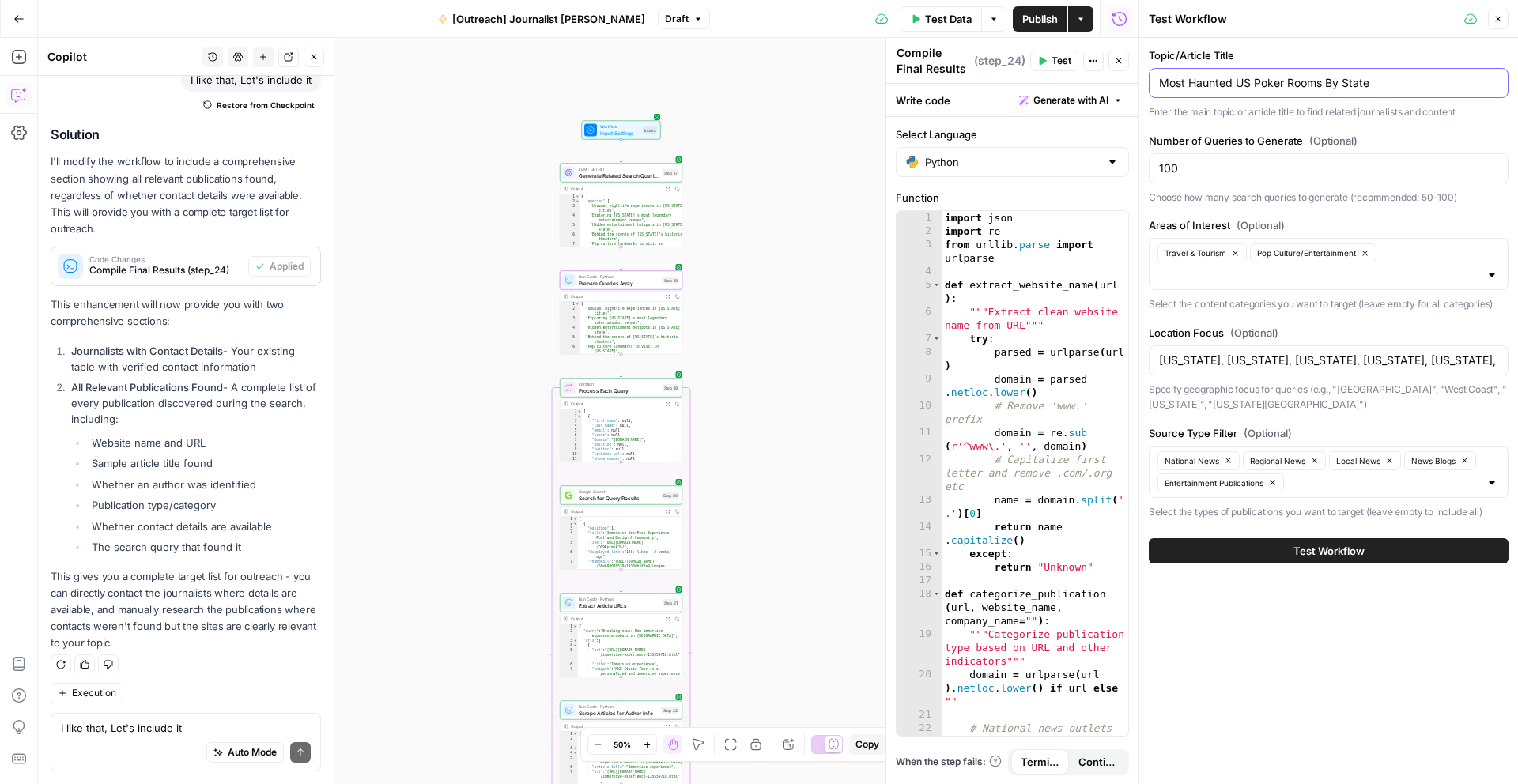
click at [1286, 82] on input "Most Haunted US Poker Rooms By State" at bounding box center [1328, 83] width 339 height 16
drag, startPoint x: 1237, startPoint y: 81, endPoint x: 1367, endPoint y: 81, distance: 130.0
click at [1367, 81] on input "Most Haunted US Poker Rooms By State" at bounding box center [1328, 83] width 339 height 16
type input "Most Haunted Casino in the [GEOGRAPHIC_DATA]"
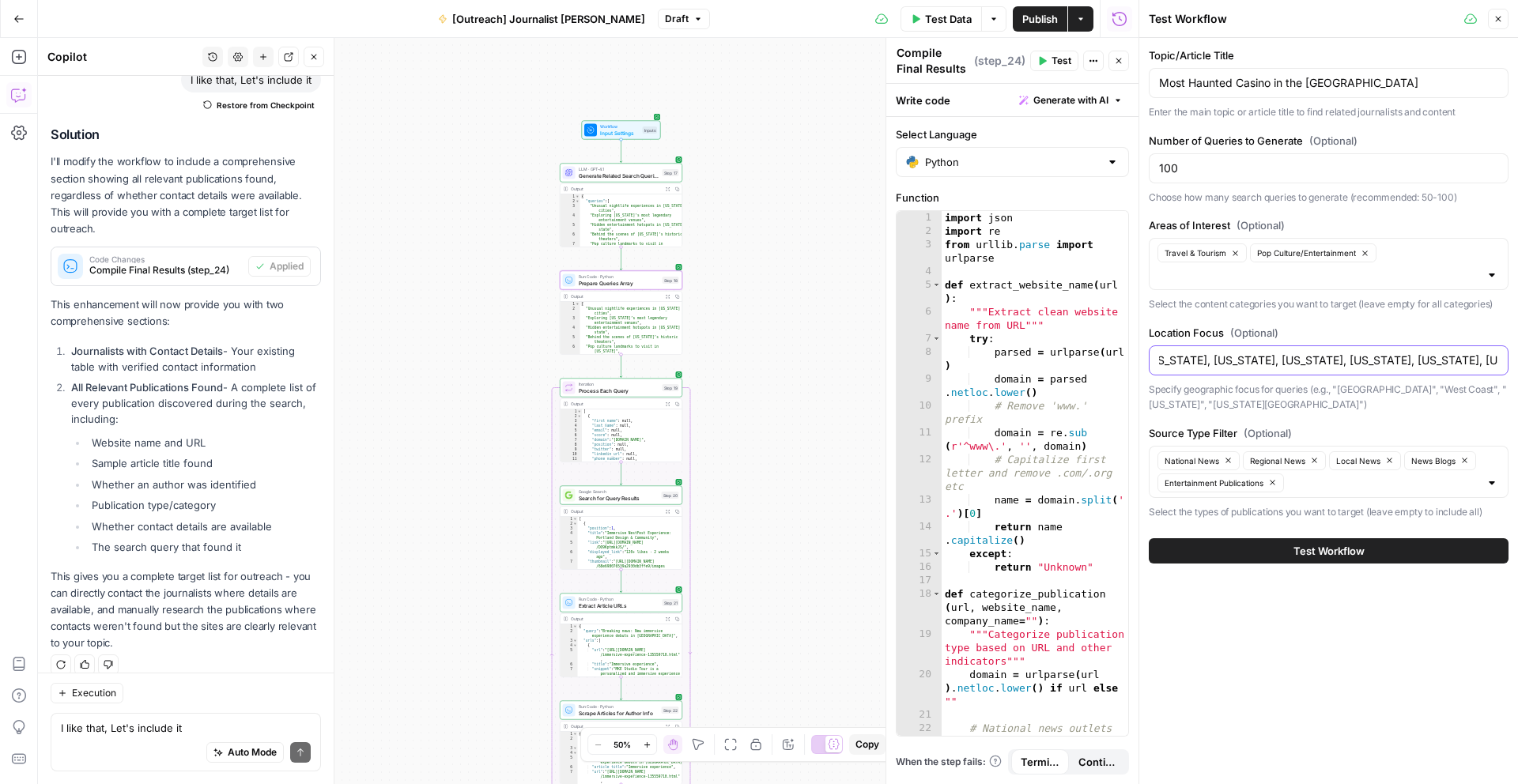
drag, startPoint x: 1327, startPoint y: 365, endPoint x: 1517, endPoint y: 365, distance: 190.0
click at [1517, 365] on div "Topic/Article Title Most Haunted Casino in the [GEOGRAPHIC_DATA] Enter the main…" at bounding box center [1328, 305] width 379 height 535
click at [1272, 340] on span "(Optional)" at bounding box center [1254, 333] width 48 height 16
click at [1272, 352] on input "[US_STATE], [US_STATE], [US_STATE], [GEOGRAPHIC_DATA]" at bounding box center [1328, 360] width 339 height 16
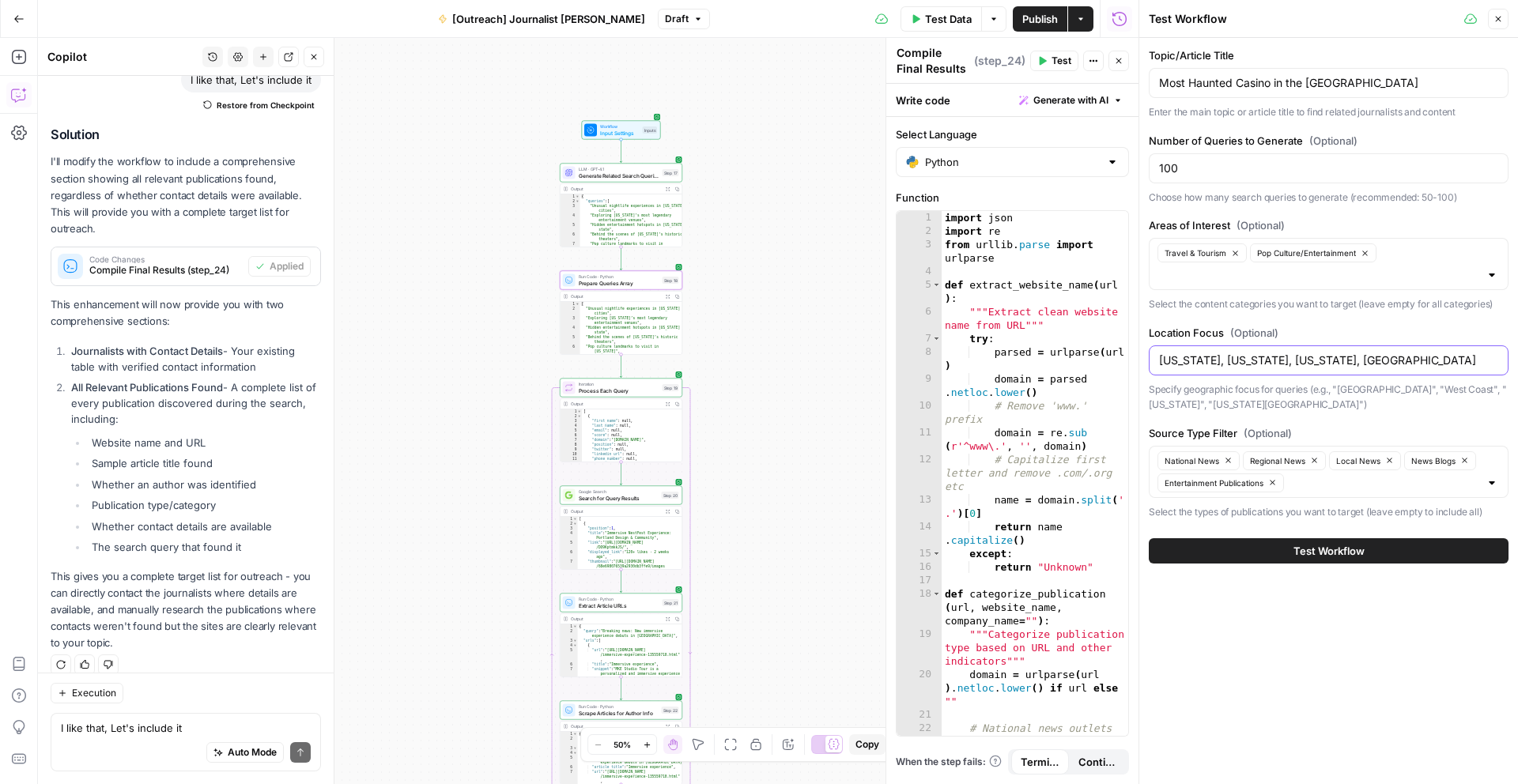
click at [1272, 358] on input "[US_STATE], [US_STATE], [US_STATE], [GEOGRAPHIC_DATA]" at bounding box center [1328, 360] width 339 height 16
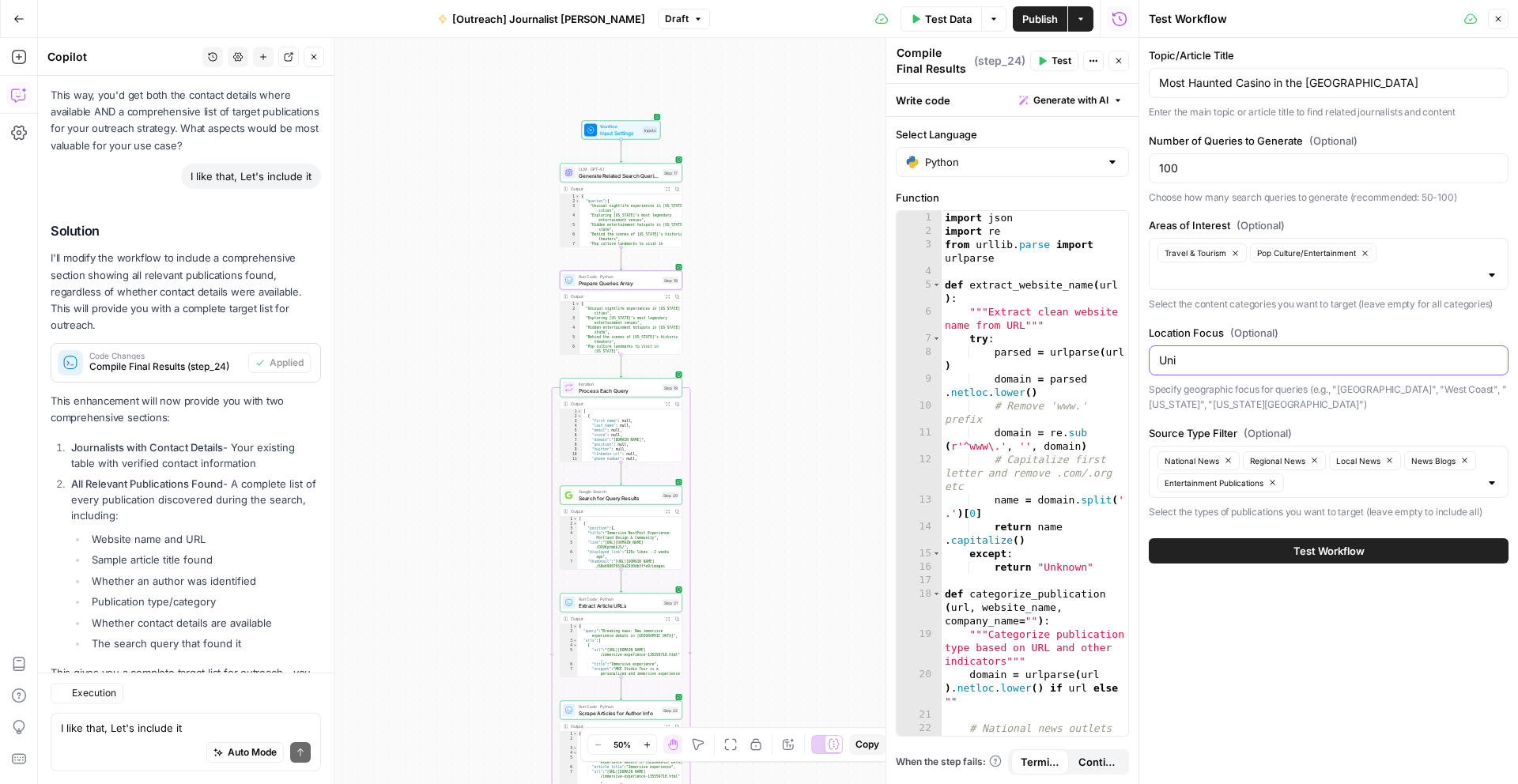
scroll to position [1266, 0]
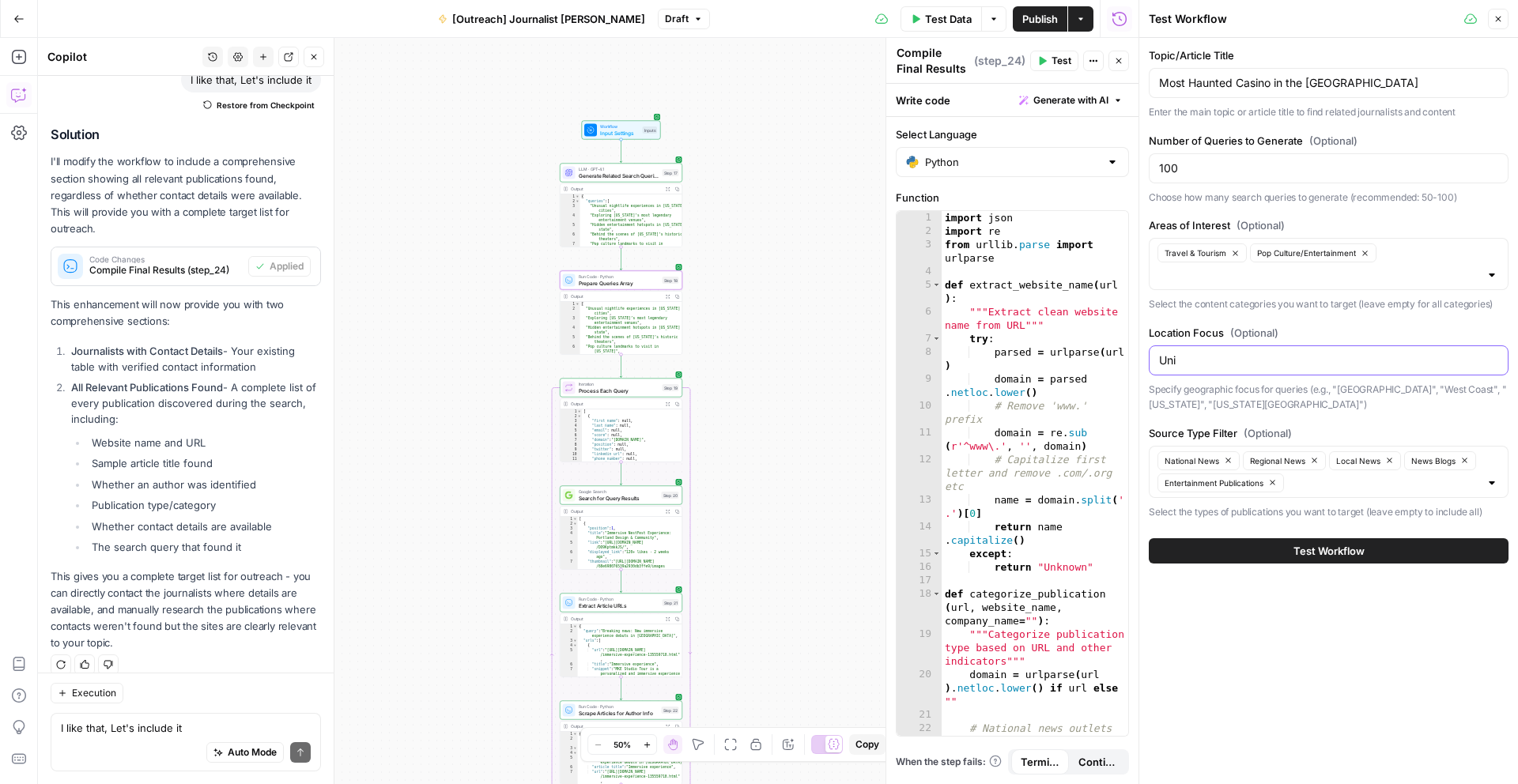
type input "[GEOGRAPHIC_DATA]"
click at [1378, 333] on label "Location Focus (Optional)" at bounding box center [1328, 333] width 360 height 16
click at [1378, 352] on input "[GEOGRAPHIC_DATA]" at bounding box center [1328, 360] width 339 height 16
click at [1384, 616] on div "Topic/Article Title Most Haunted Casino in the [GEOGRAPHIC_DATA] Enter the main…" at bounding box center [1328, 410] width 379 height 746
click at [1464, 460] on icon "button" at bounding box center [1464, 460] width 9 height 9
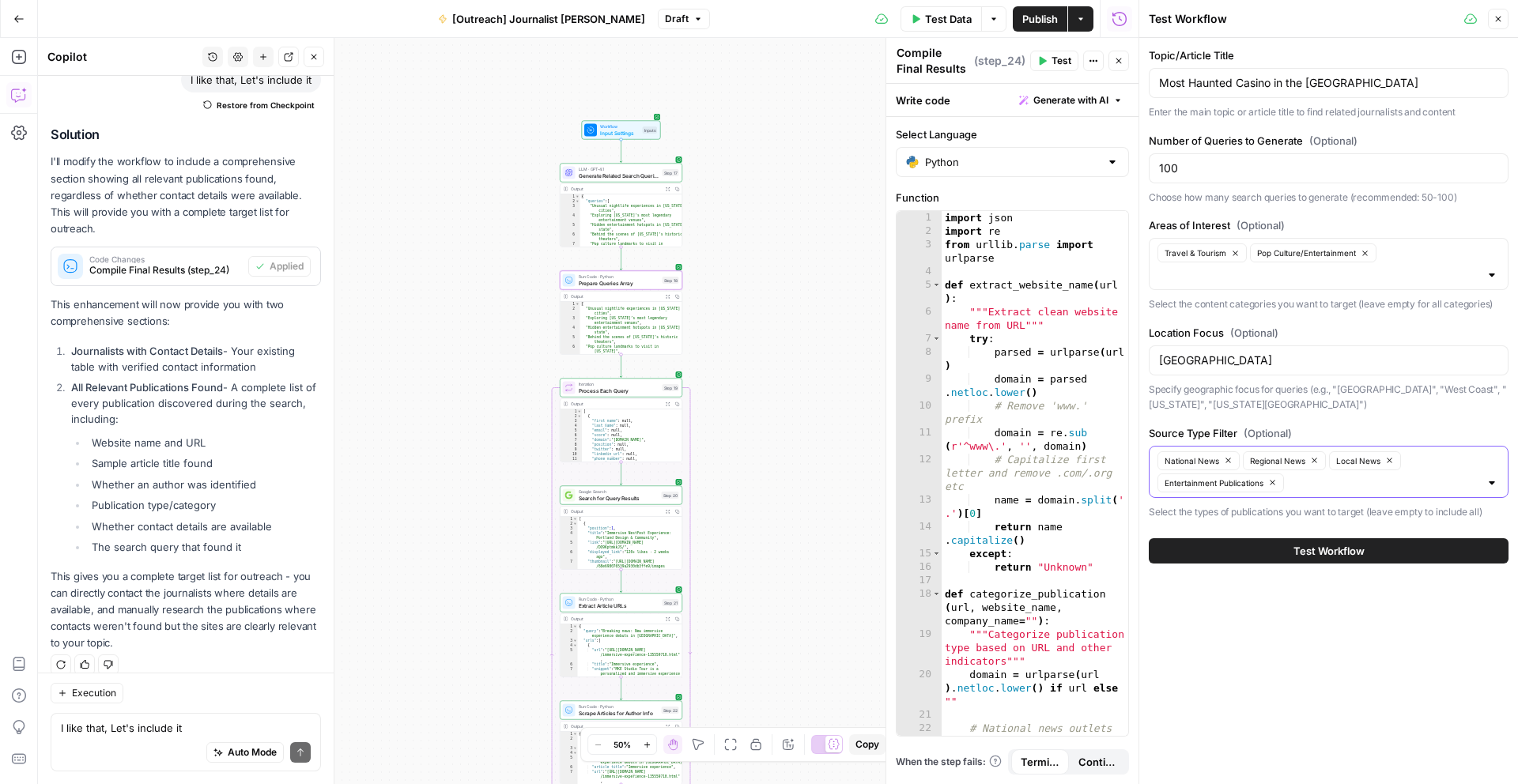
click at [1277, 486] on icon "button" at bounding box center [1272, 482] width 9 height 9
click at [1256, 549] on button "Test Workflow" at bounding box center [1328, 551] width 360 height 26
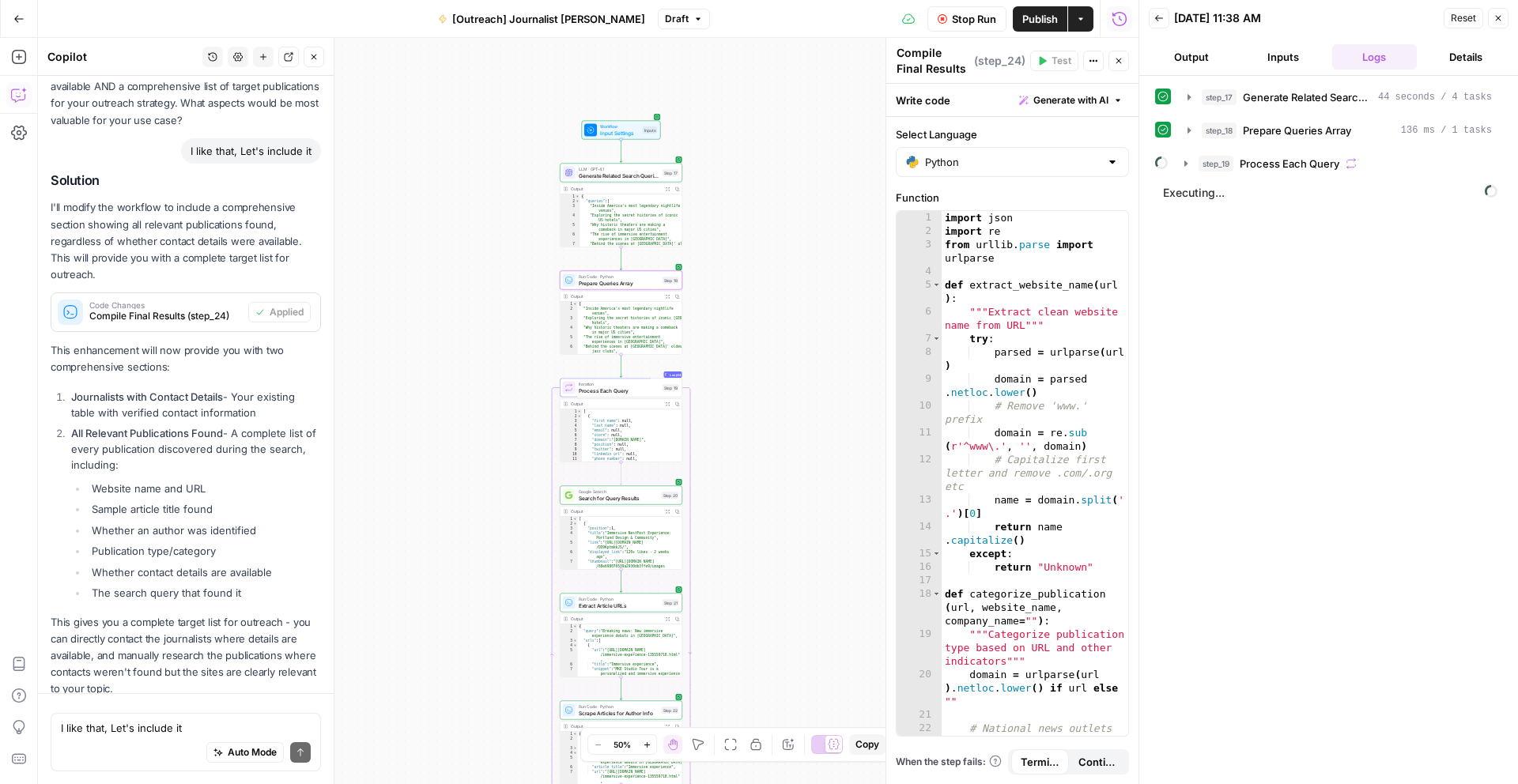
scroll to position [1266, 0]
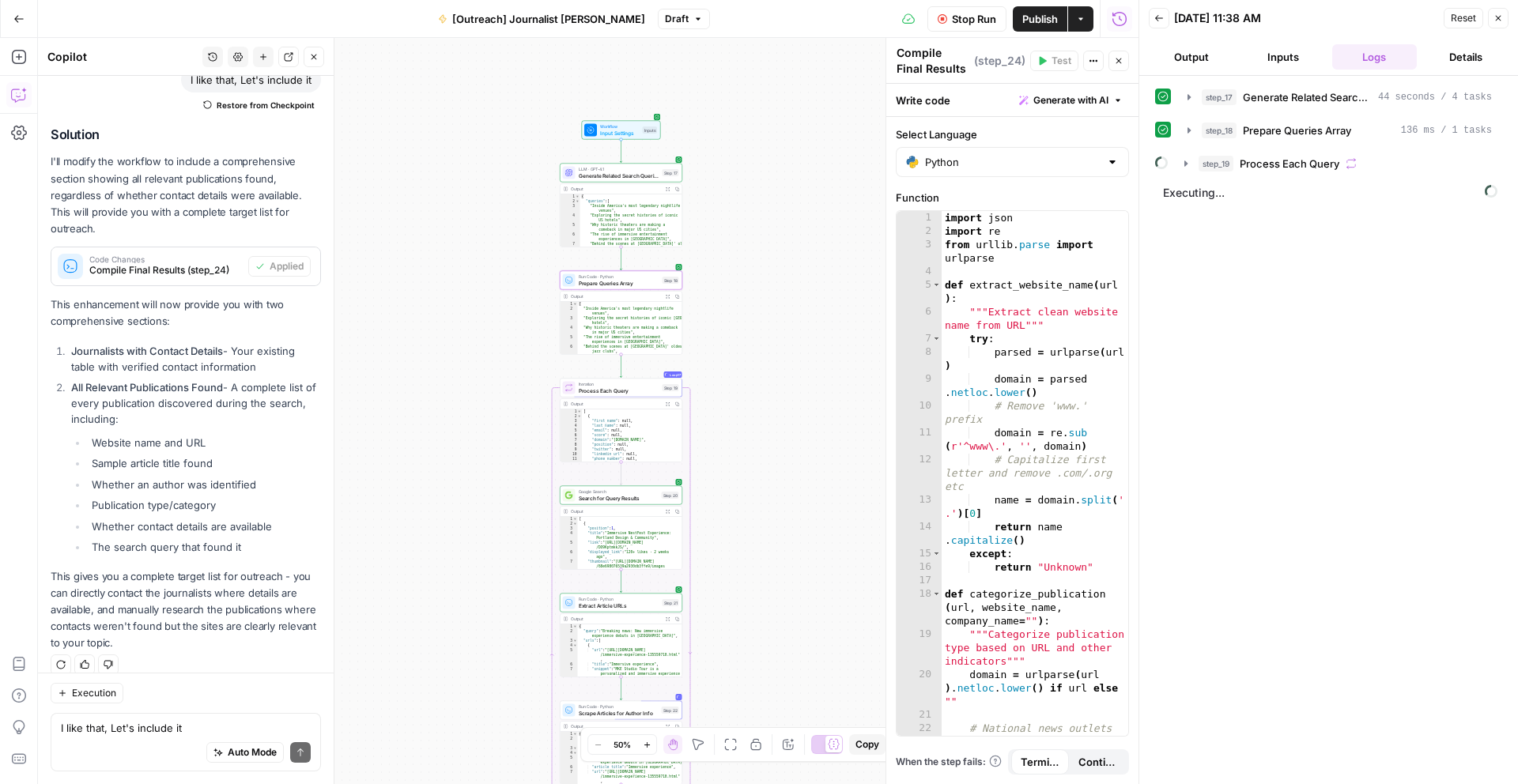
click at [670, 296] on span "Expand Output" at bounding box center [670, 296] width 1 height 1
